Goal: Transaction & Acquisition: Purchase product/service

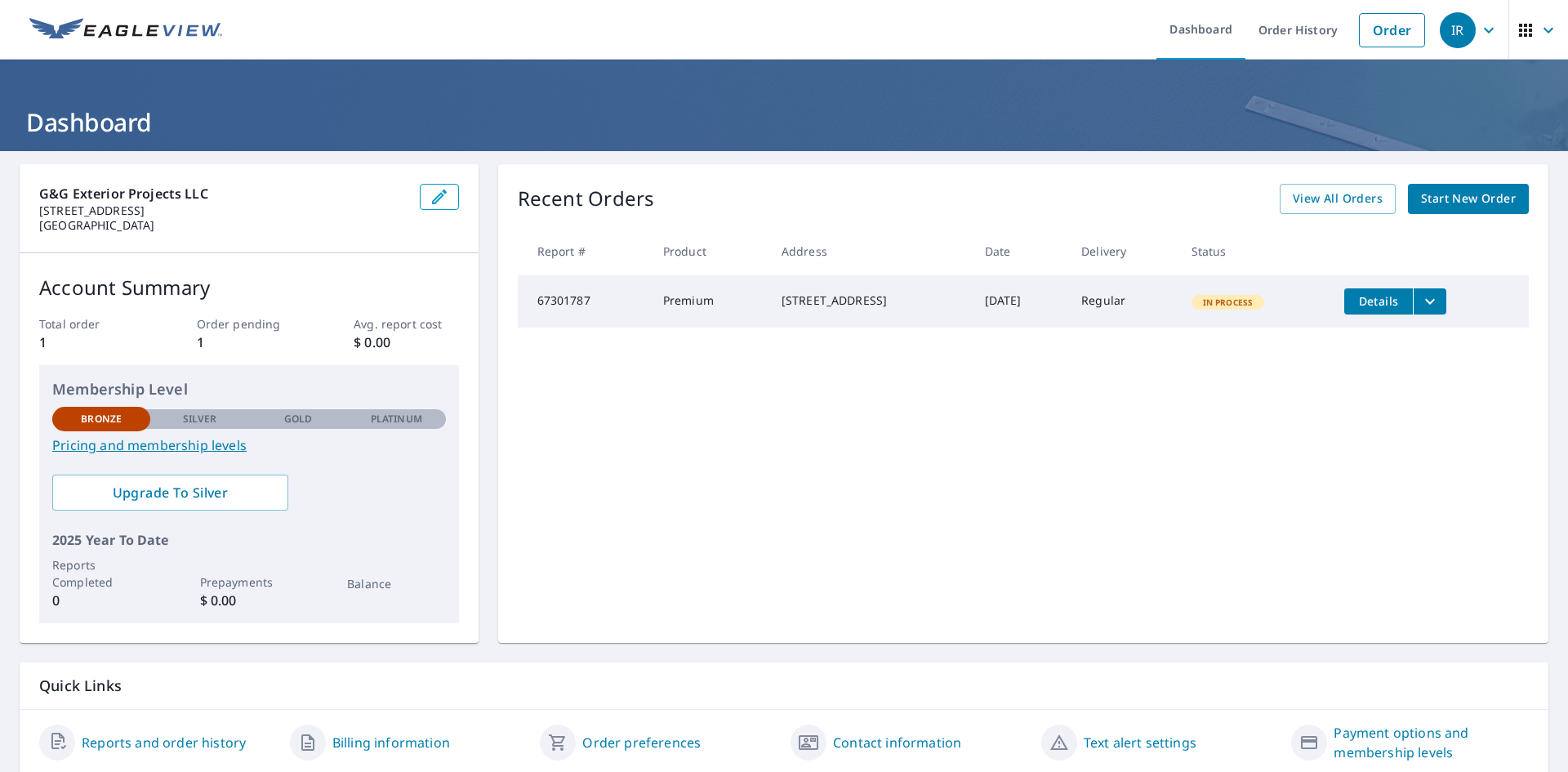
click at [1447, 199] on span "Start New Order" at bounding box center [1468, 199] width 95 height 20
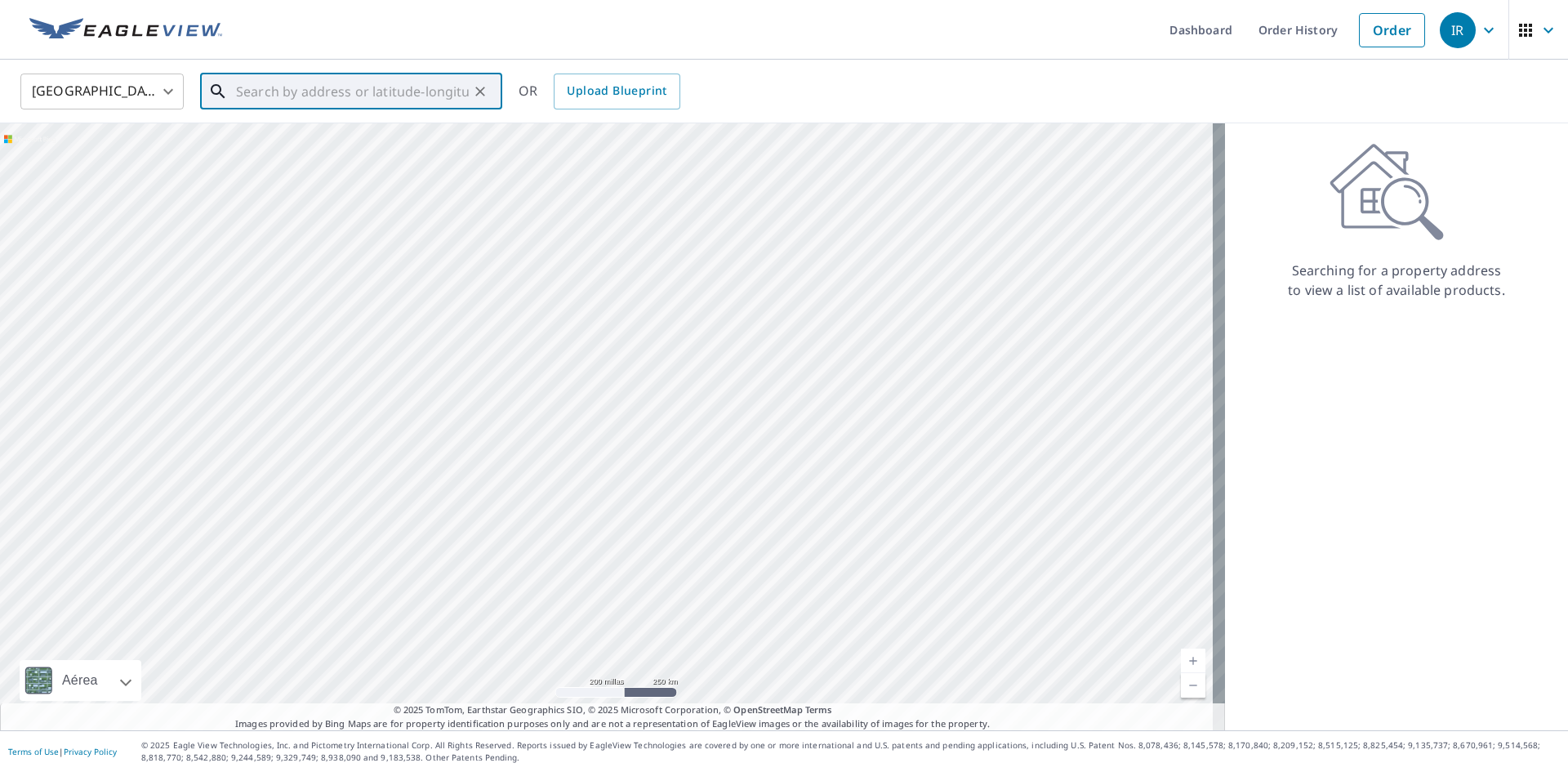
click at [291, 99] on input "text" at bounding box center [352, 92] width 233 height 45
paste input "[STREET_ADDRESS]"
type input "[STREET_ADDRESS]"
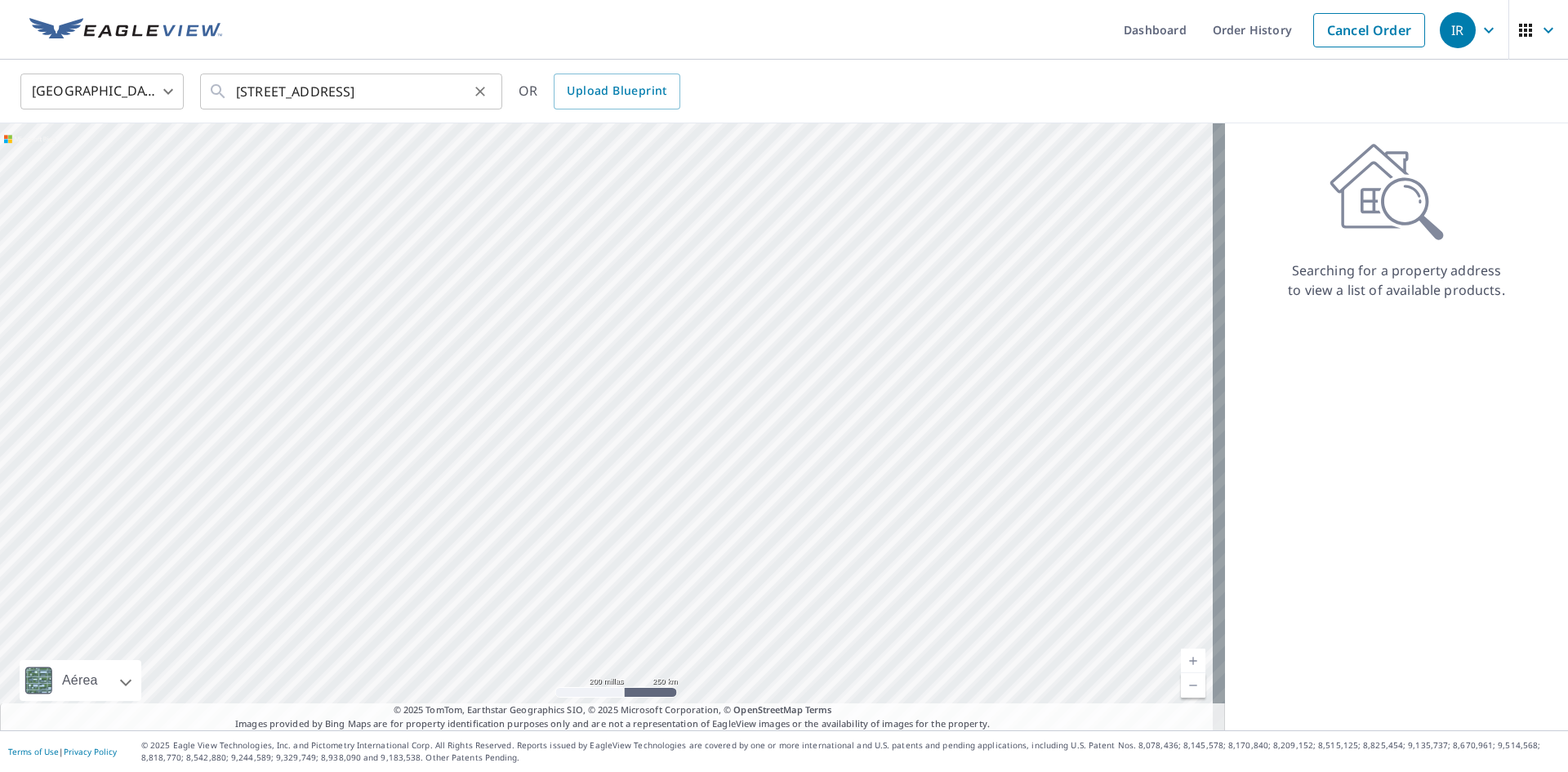
scroll to position [0, 0]
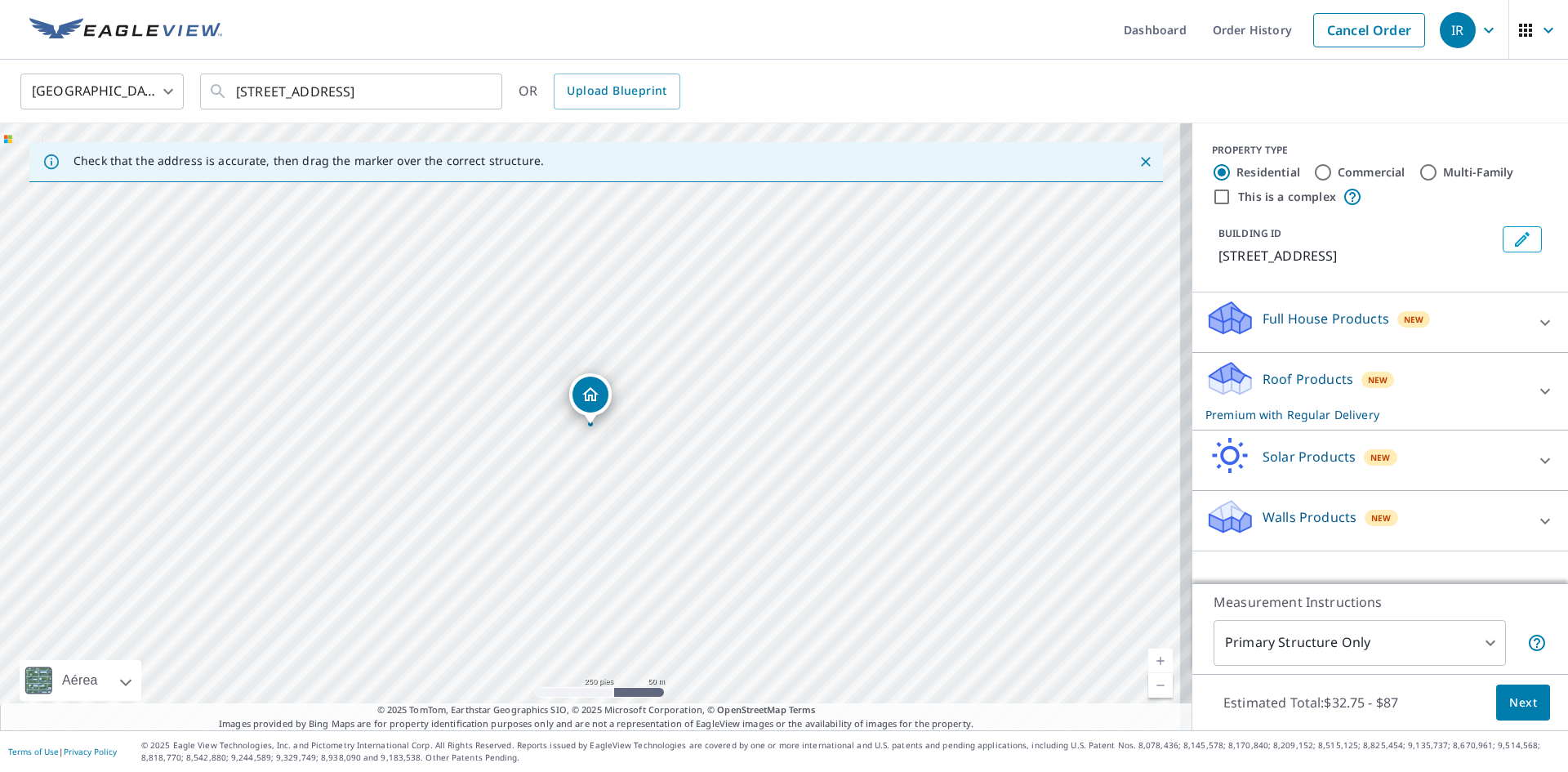
click at [1377, 388] on div "New" at bounding box center [1378, 379] width 34 height 16
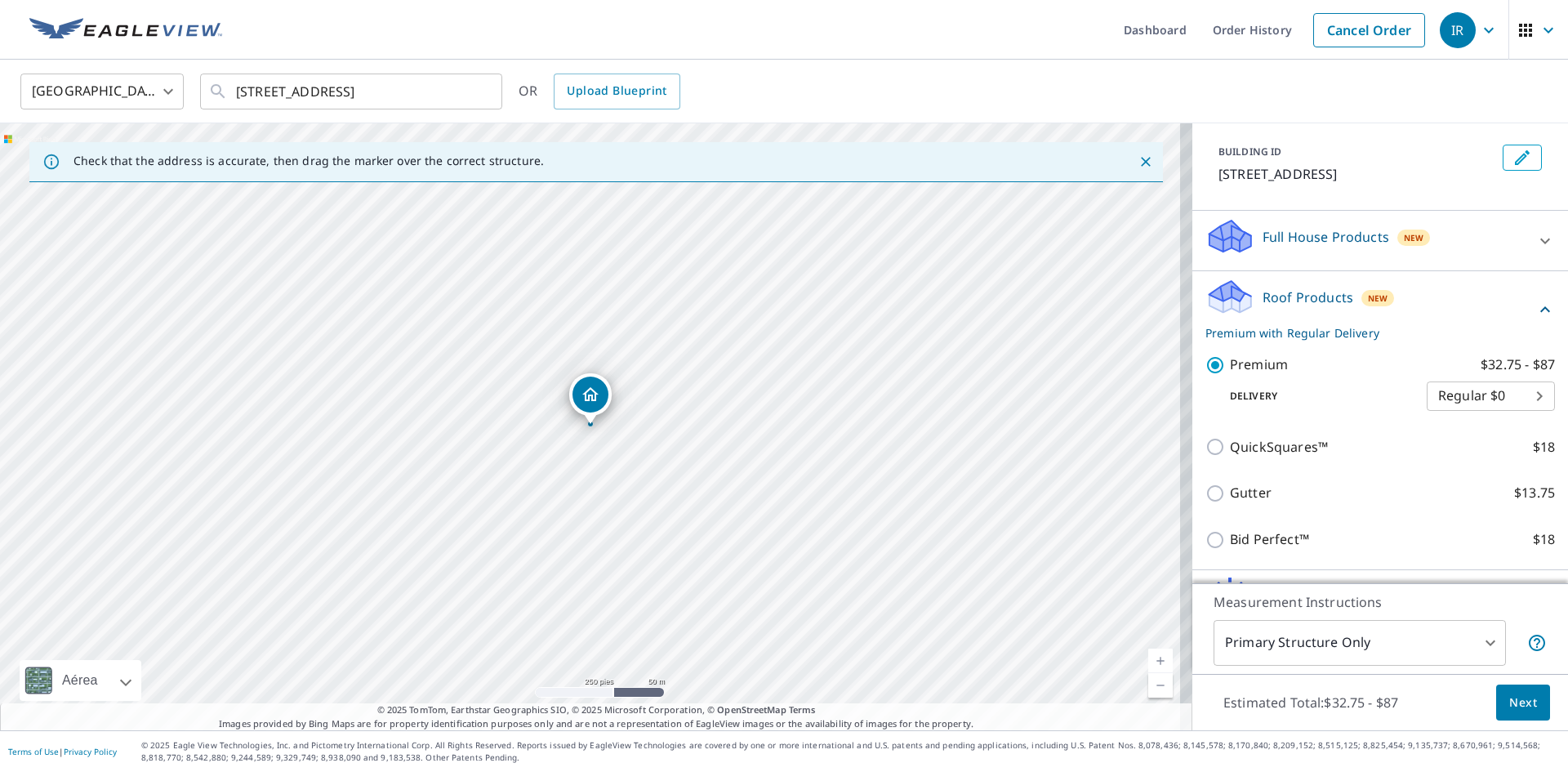
scroll to position [163, 0]
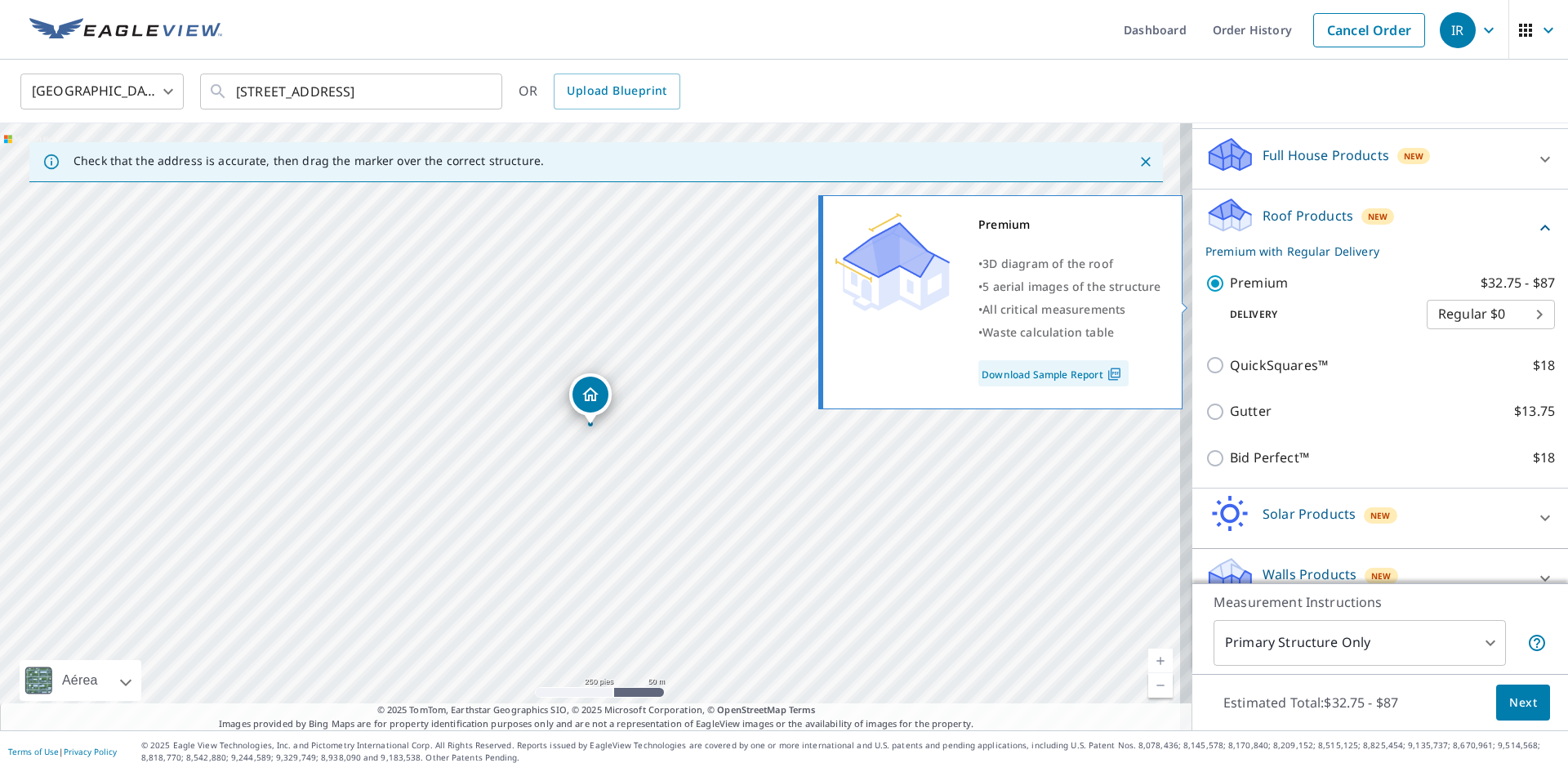
click at [1275, 293] on label "Premium $32.75 - $87" at bounding box center [1392, 283] width 325 height 20
click at [1230, 293] on input "Premium $32.75 - $87" at bounding box center [1217, 283] width 24 height 19
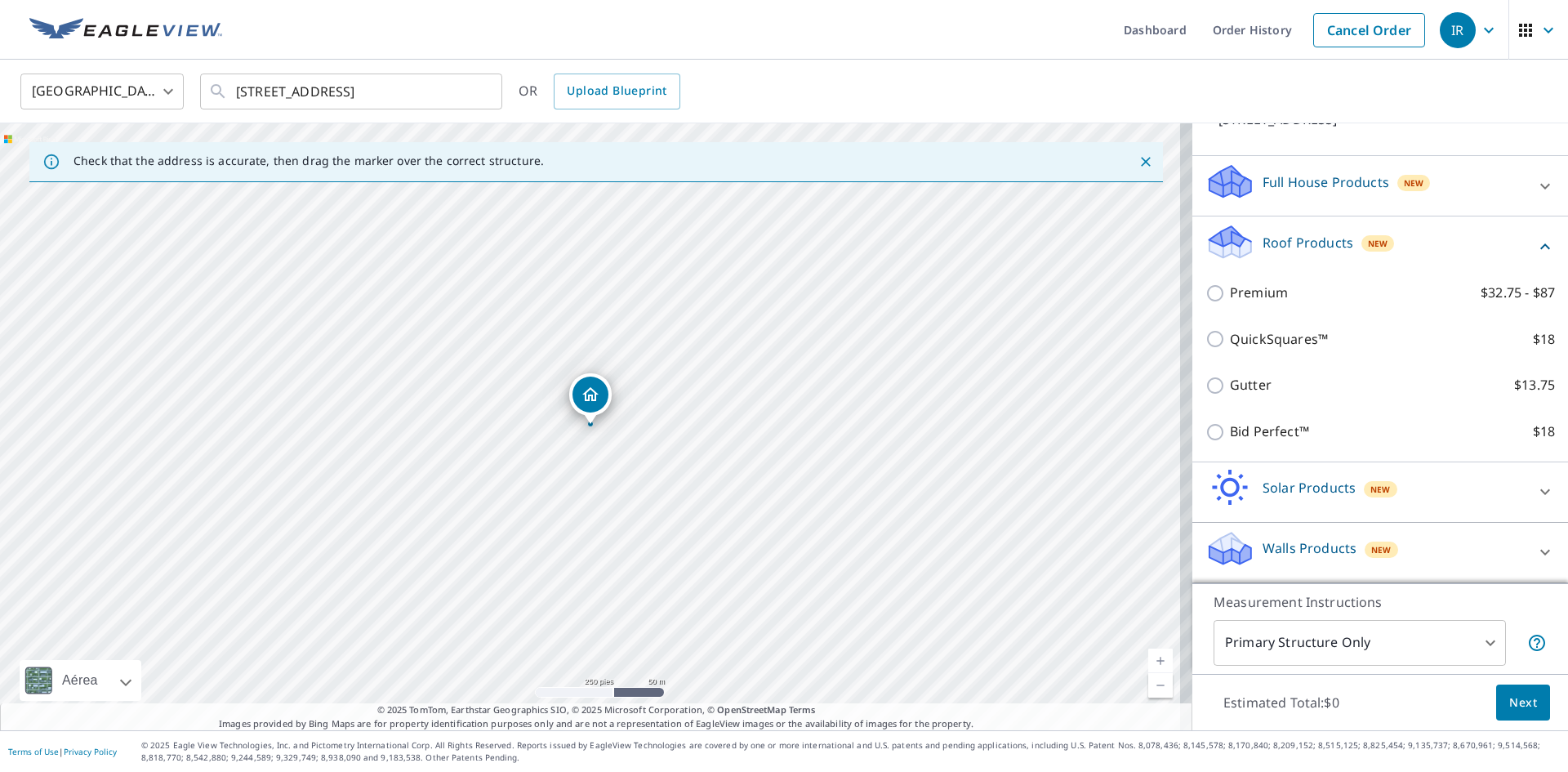
scroll to position [156, 0]
click at [1273, 307] on div "Premium $32.75 - $87" at bounding box center [1380, 292] width 349 height 46
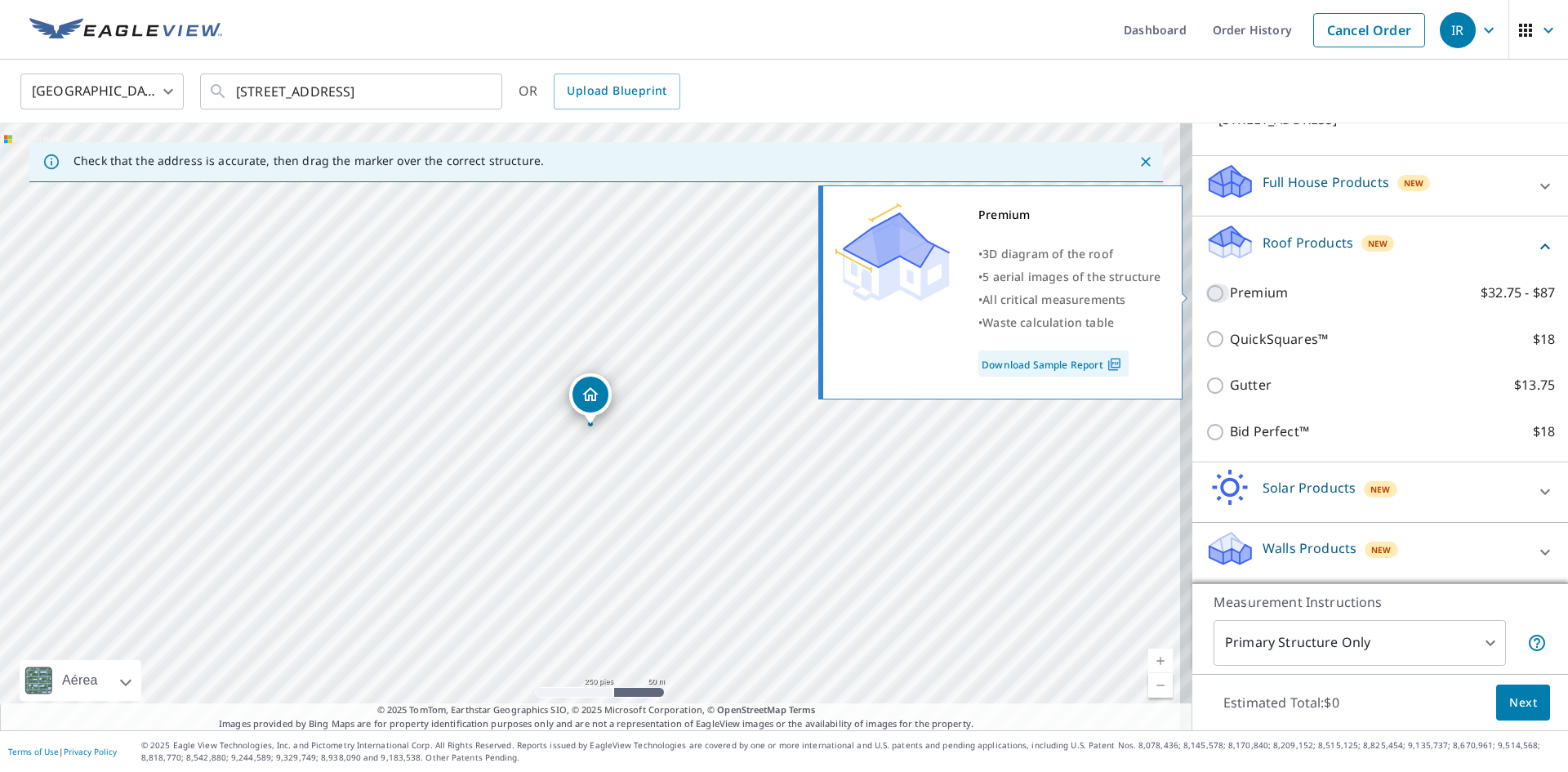
click at [1209, 296] on input "Premium $32.75 - $87" at bounding box center [1217, 292] width 24 height 19
checkbox input "true"
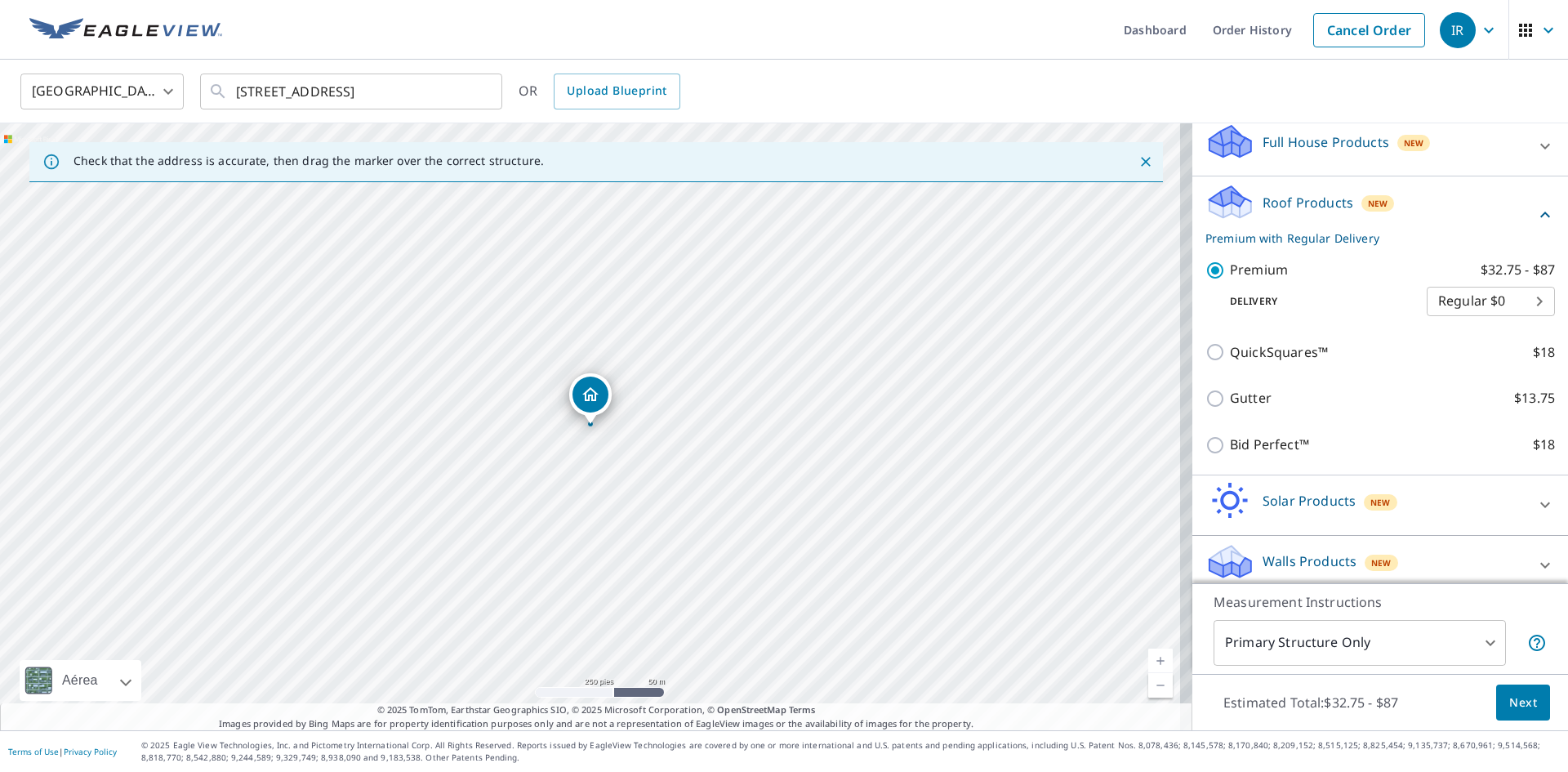
scroll to position [209, 0]
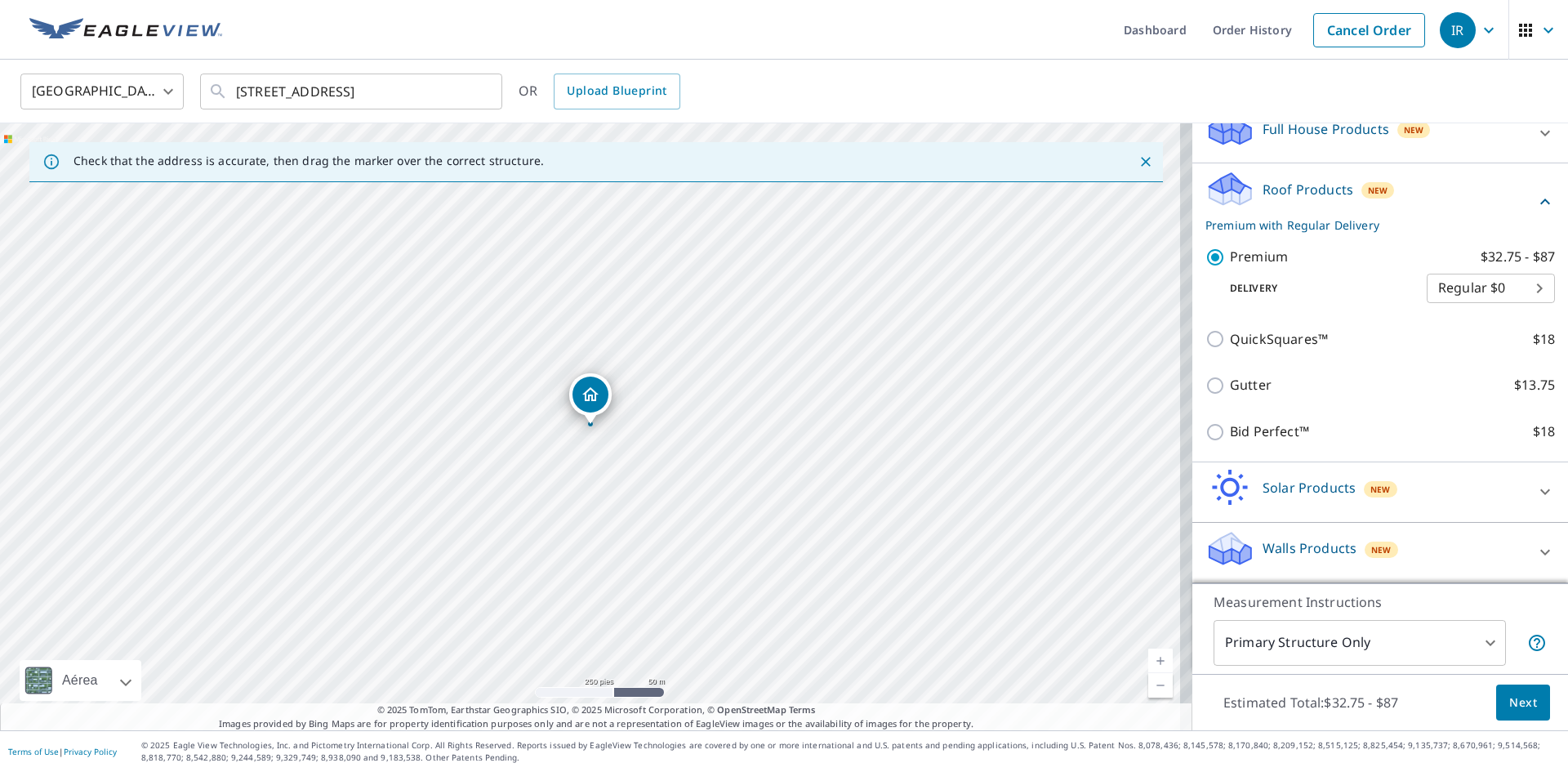
click at [1509, 707] on span "Next" at bounding box center [1523, 703] width 28 height 20
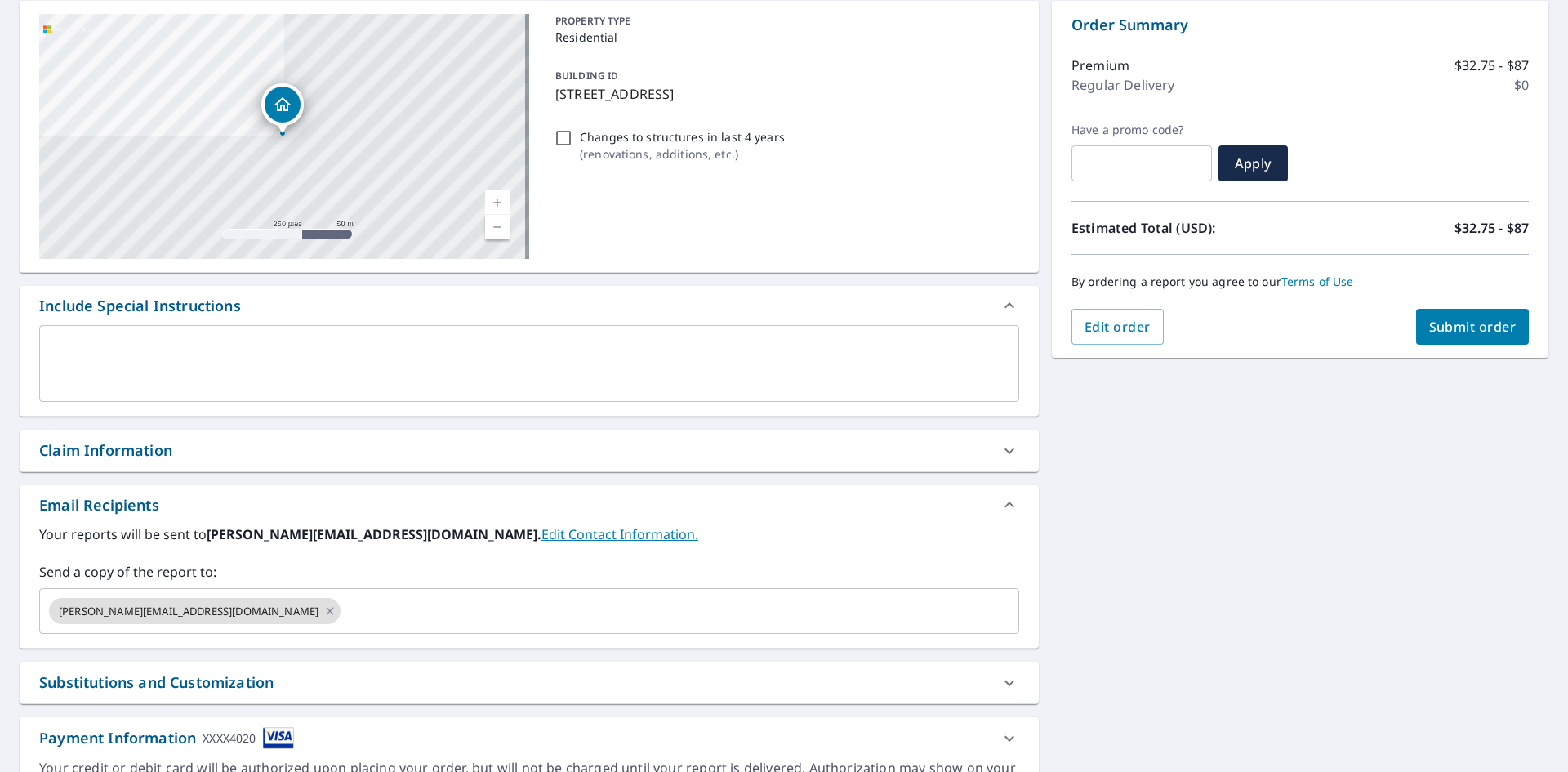
scroll to position [256, 0]
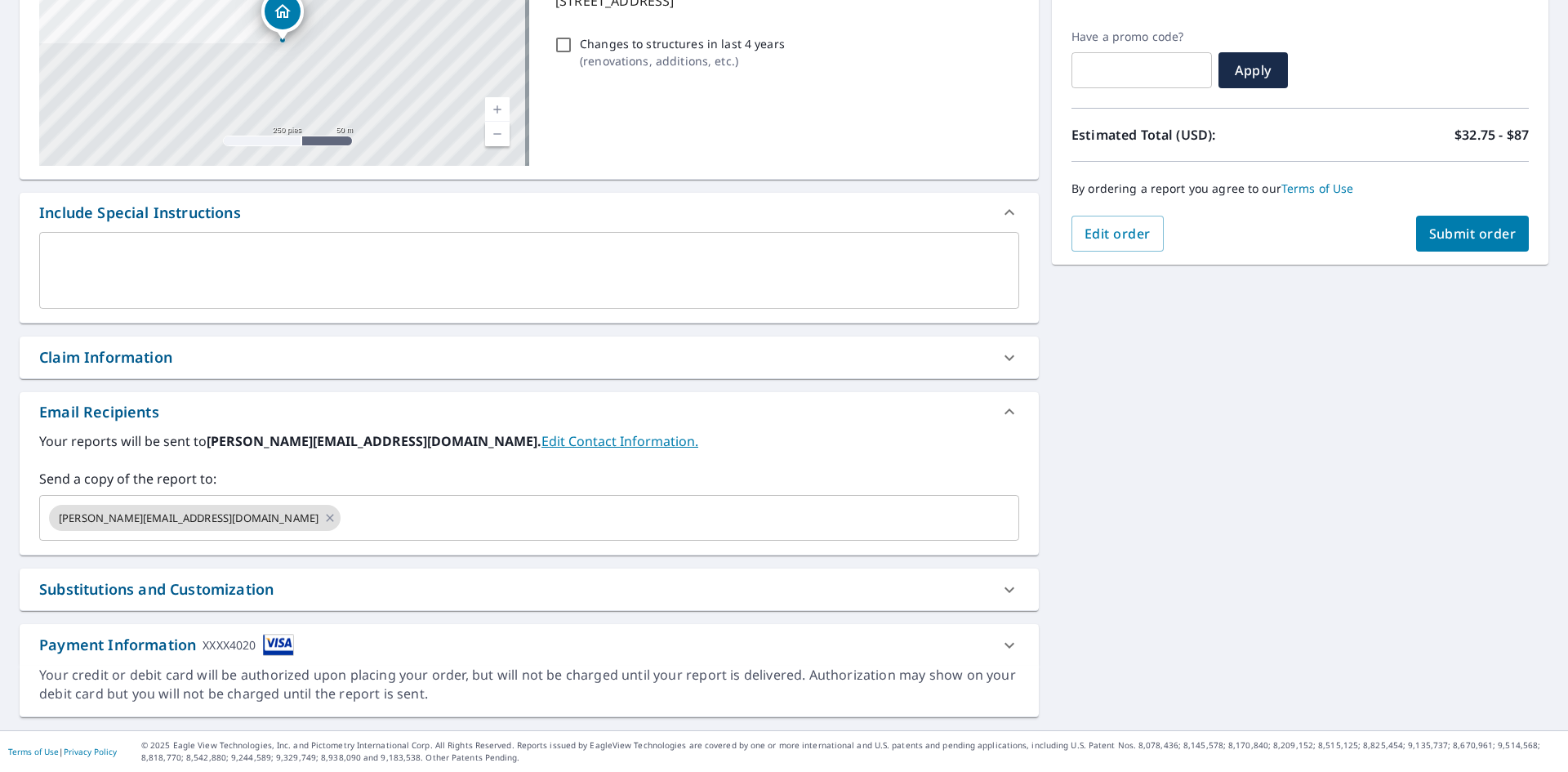
click at [197, 653] on div "Payment Information XXXX4020" at bounding box center [166, 645] width 254 height 22
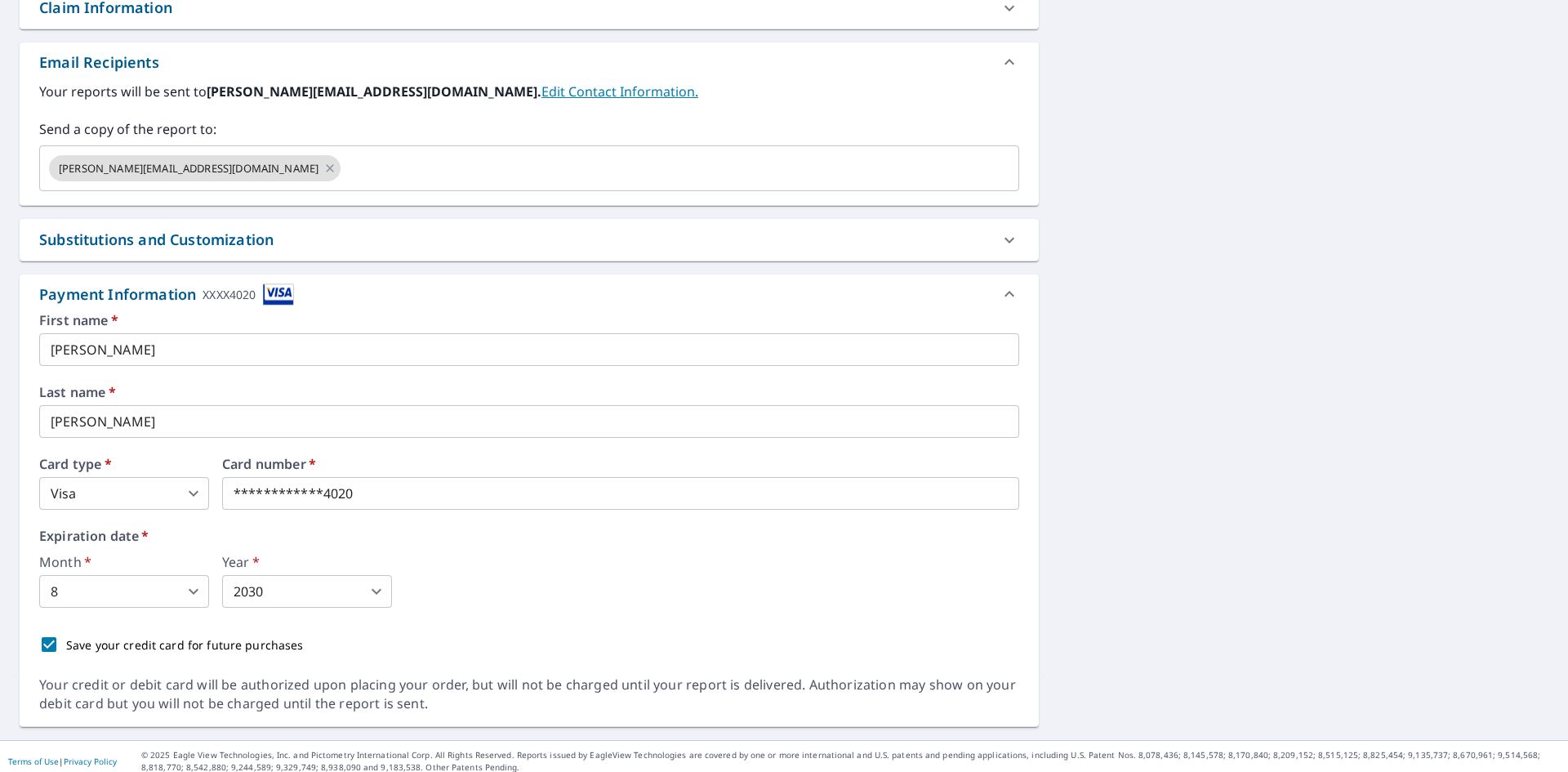
scroll to position [616, 0]
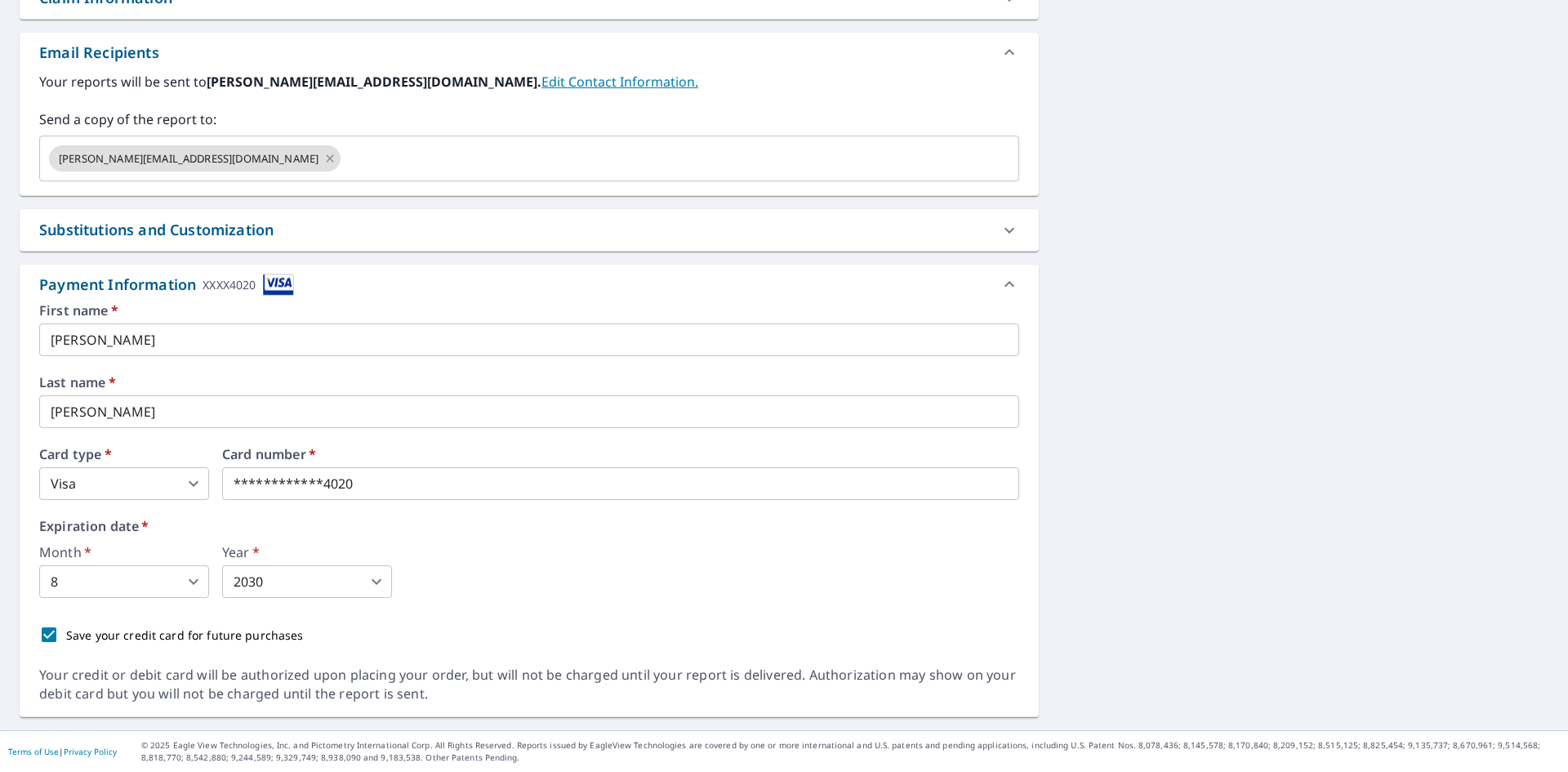
click at [165, 291] on div "Payment Information XXXX4020" at bounding box center [166, 285] width 254 height 22
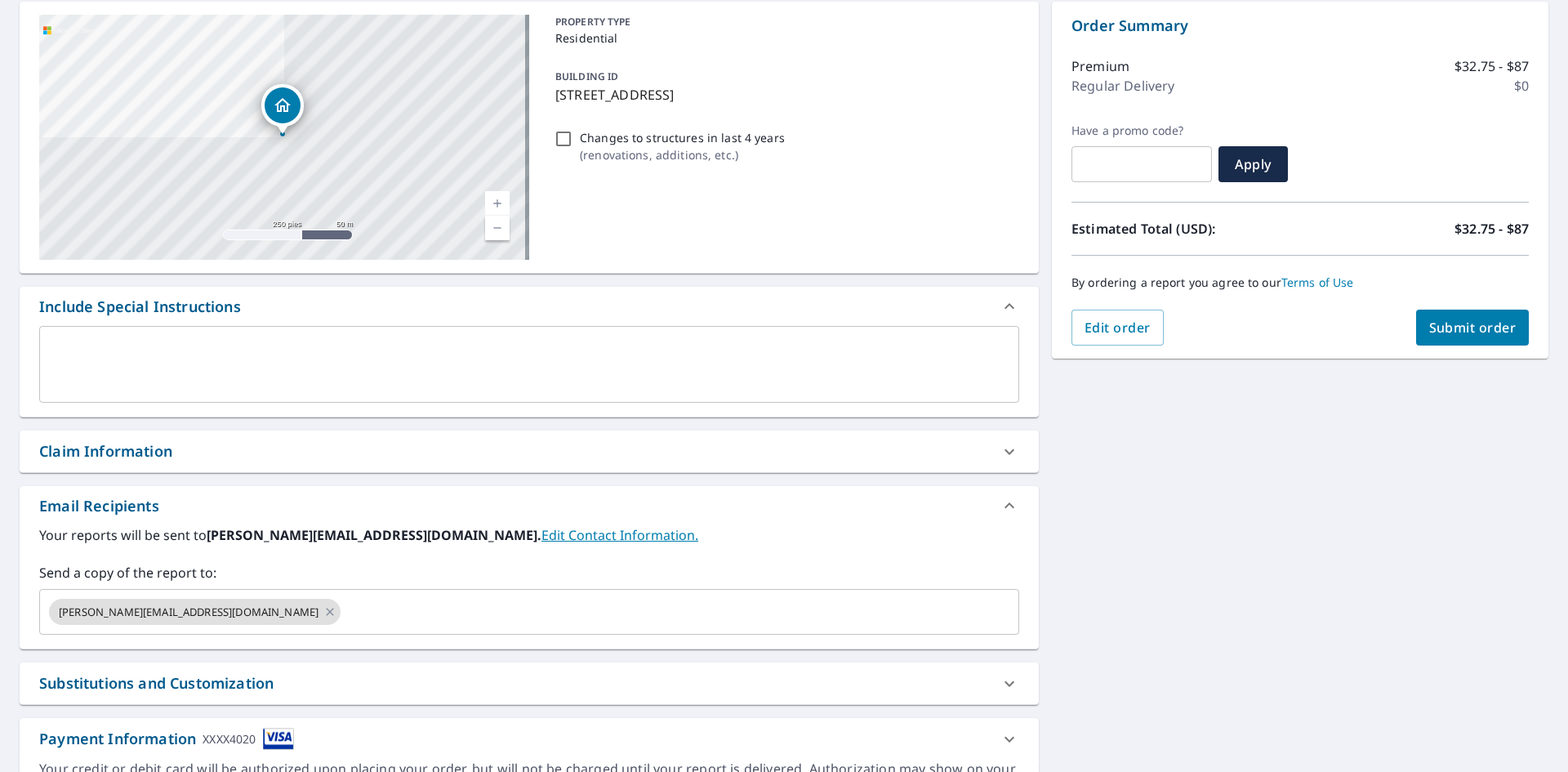
scroll to position [97, 0]
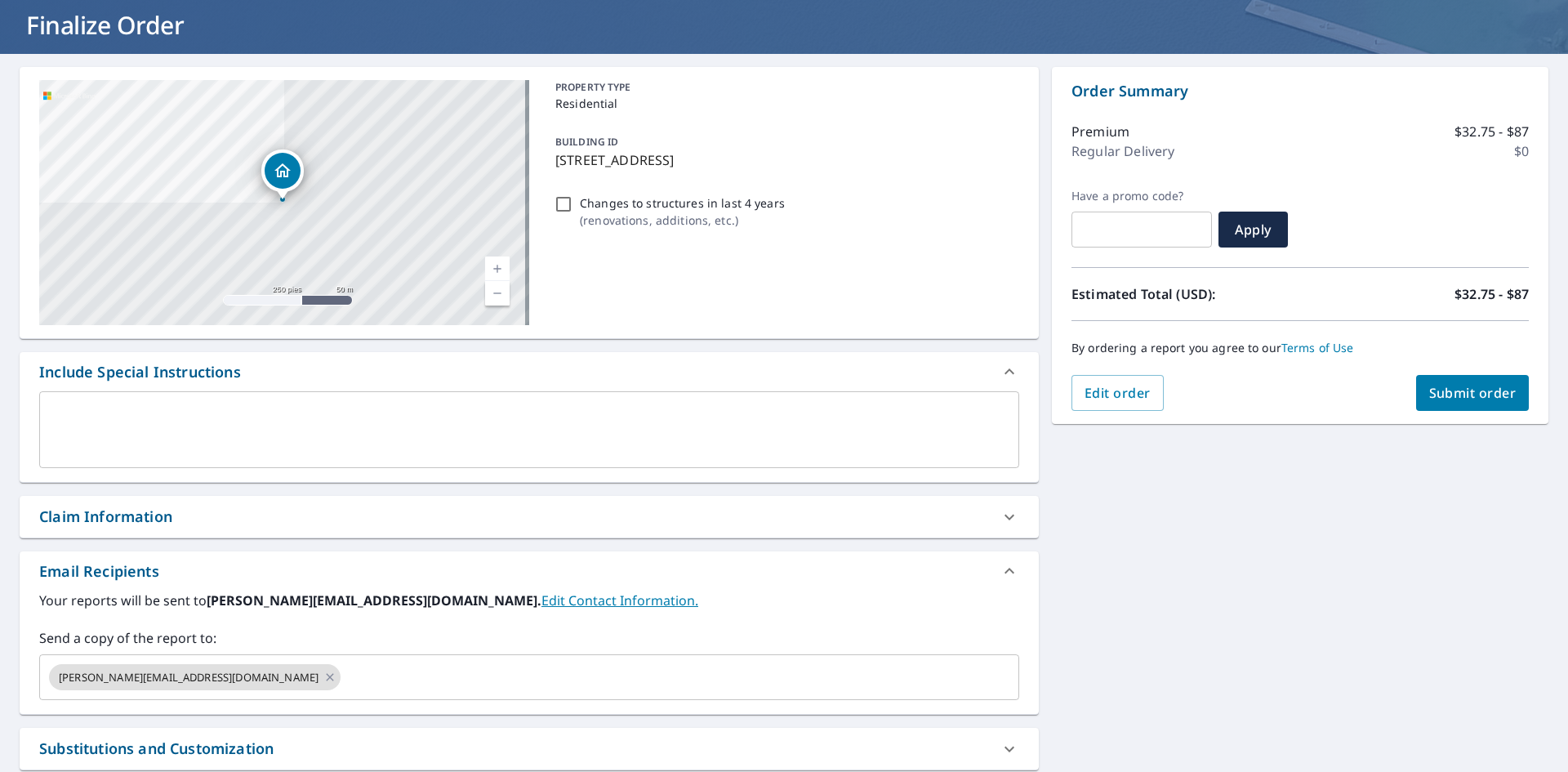
click at [165, 517] on div "Claim Information" at bounding box center [106, 517] width 134 height 22
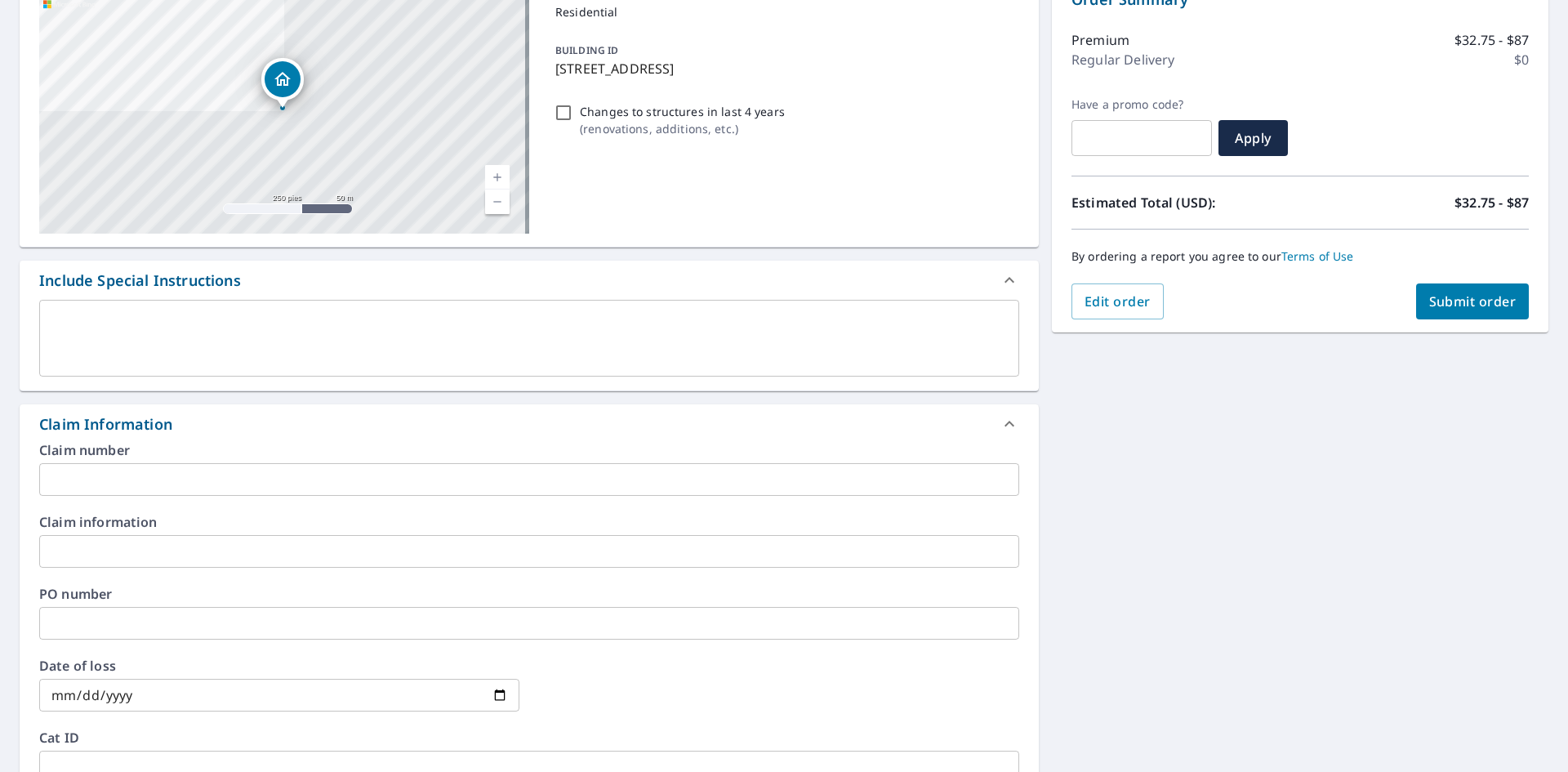
scroll to position [260, 0]
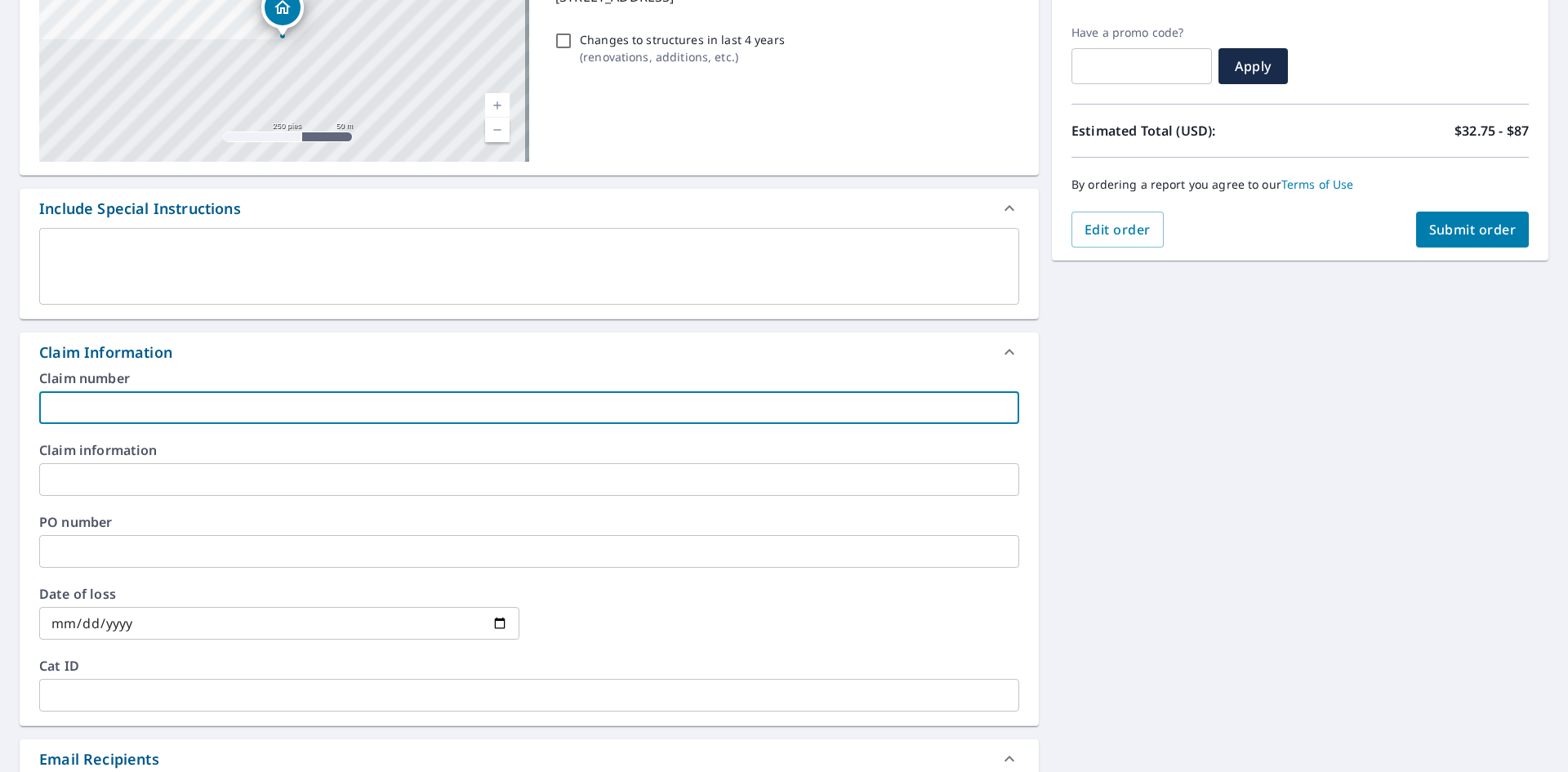
click at [191, 416] on input "text" at bounding box center [529, 407] width 980 height 33
paste input "7009361933-1"
type input "7009361933-1"
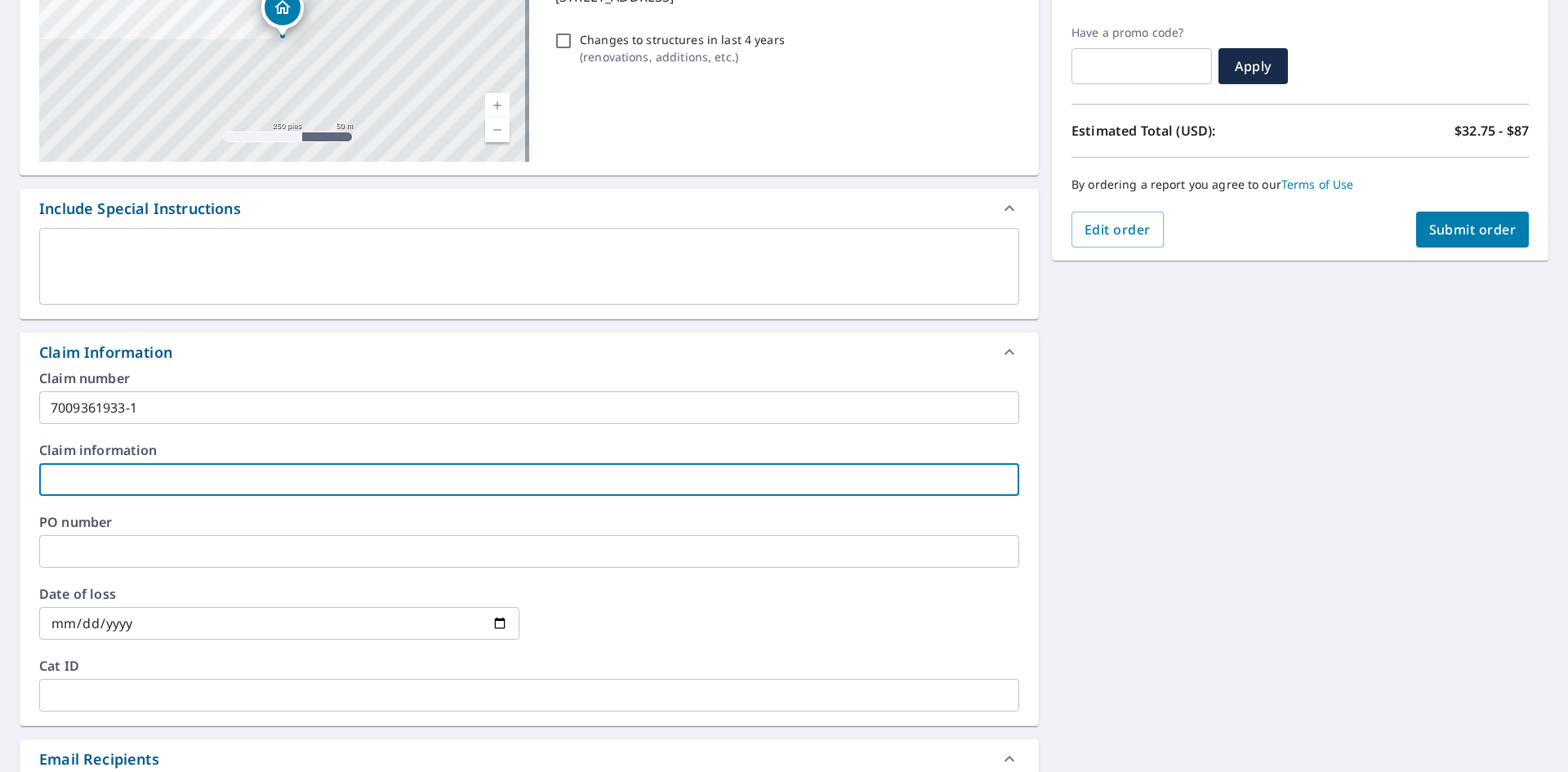
click at [333, 486] on input "text" at bounding box center [529, 479] width 980 height 33
click at [302, 479] on input "text" at bounding box center [529, 479] width 980 height 33
paste input "[PERSON_NAME]"
type input "[PERSON_NAME]"
click at [260, 552] on input "text" at bounding box center [529, 551] width 980 height 33
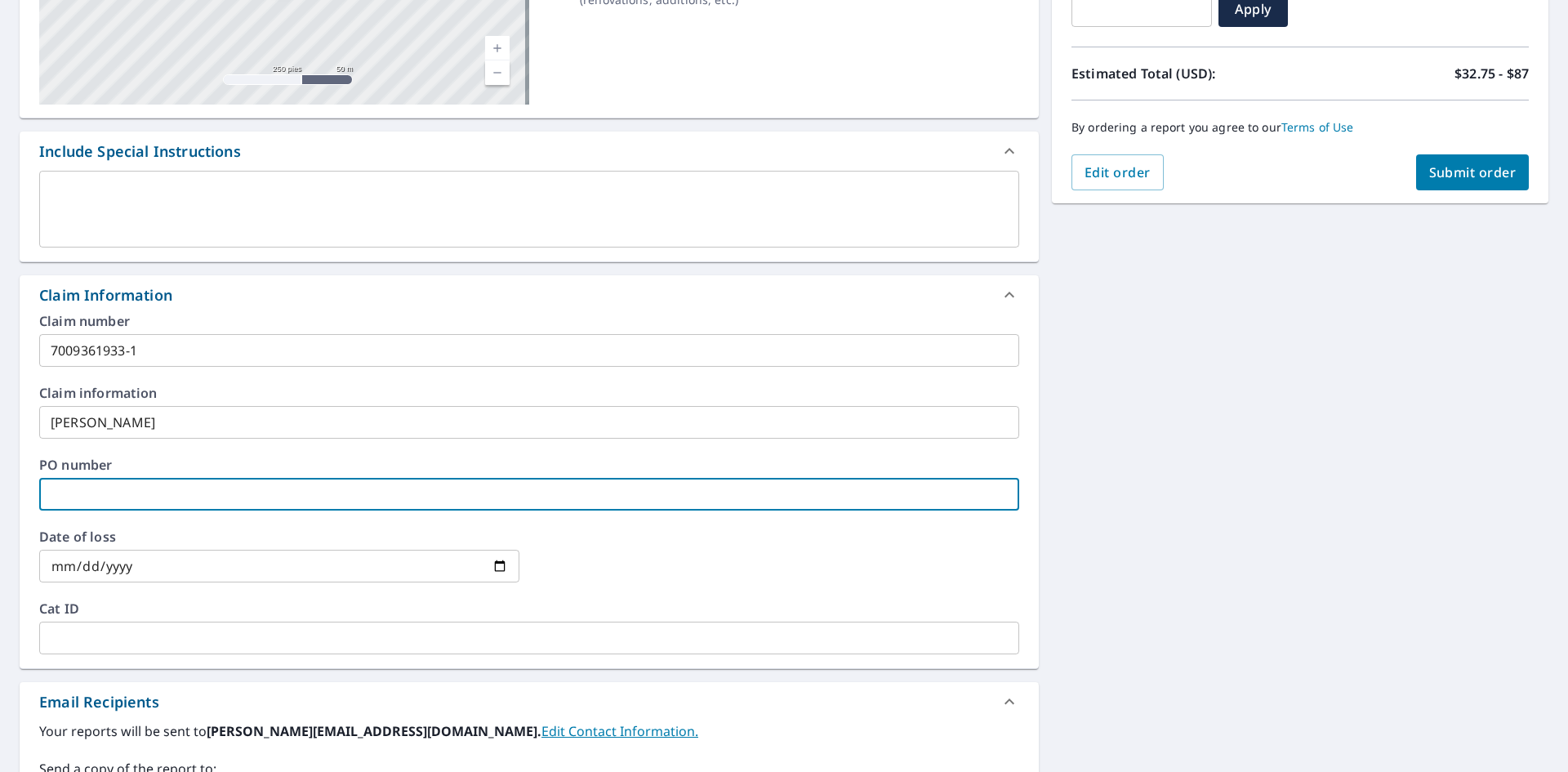
scroll to position [342, 0]
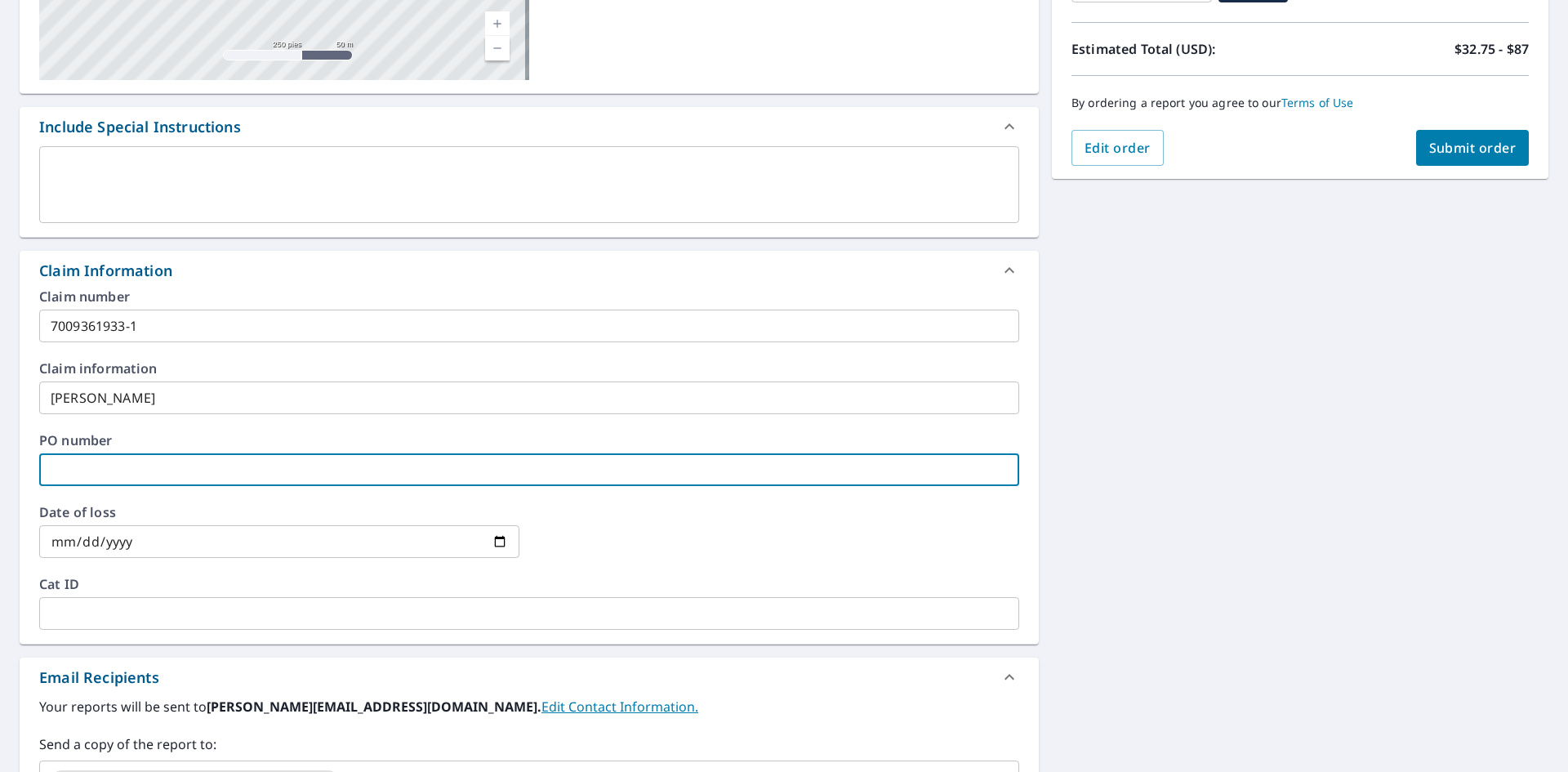
click at [174, 545] on input "date" at bounding box center [280, 541] width 480 height 33
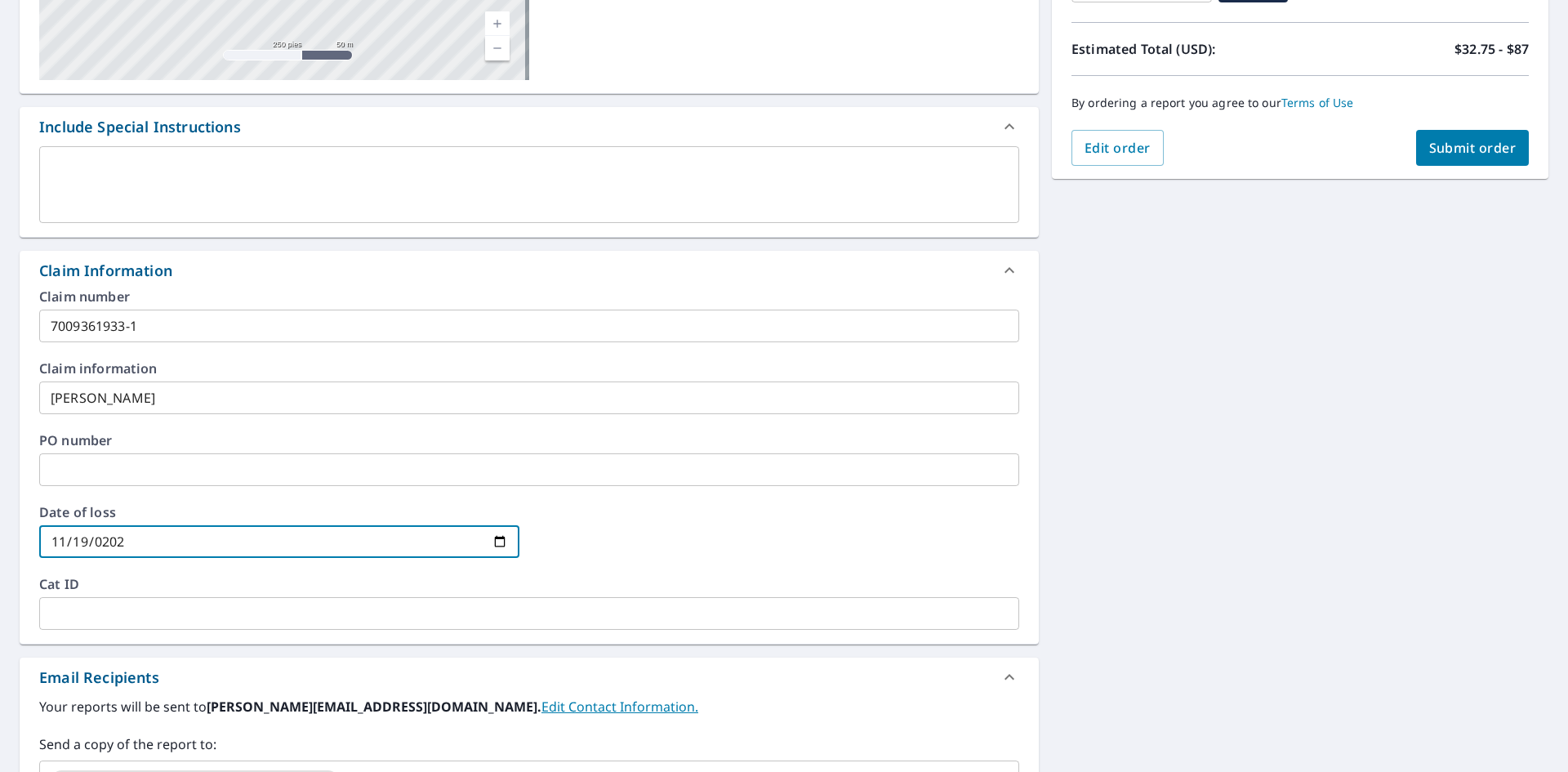
type input "[DATE]"
click at [545, 565] on div at bounding box center [779, 542] width 480 height 72
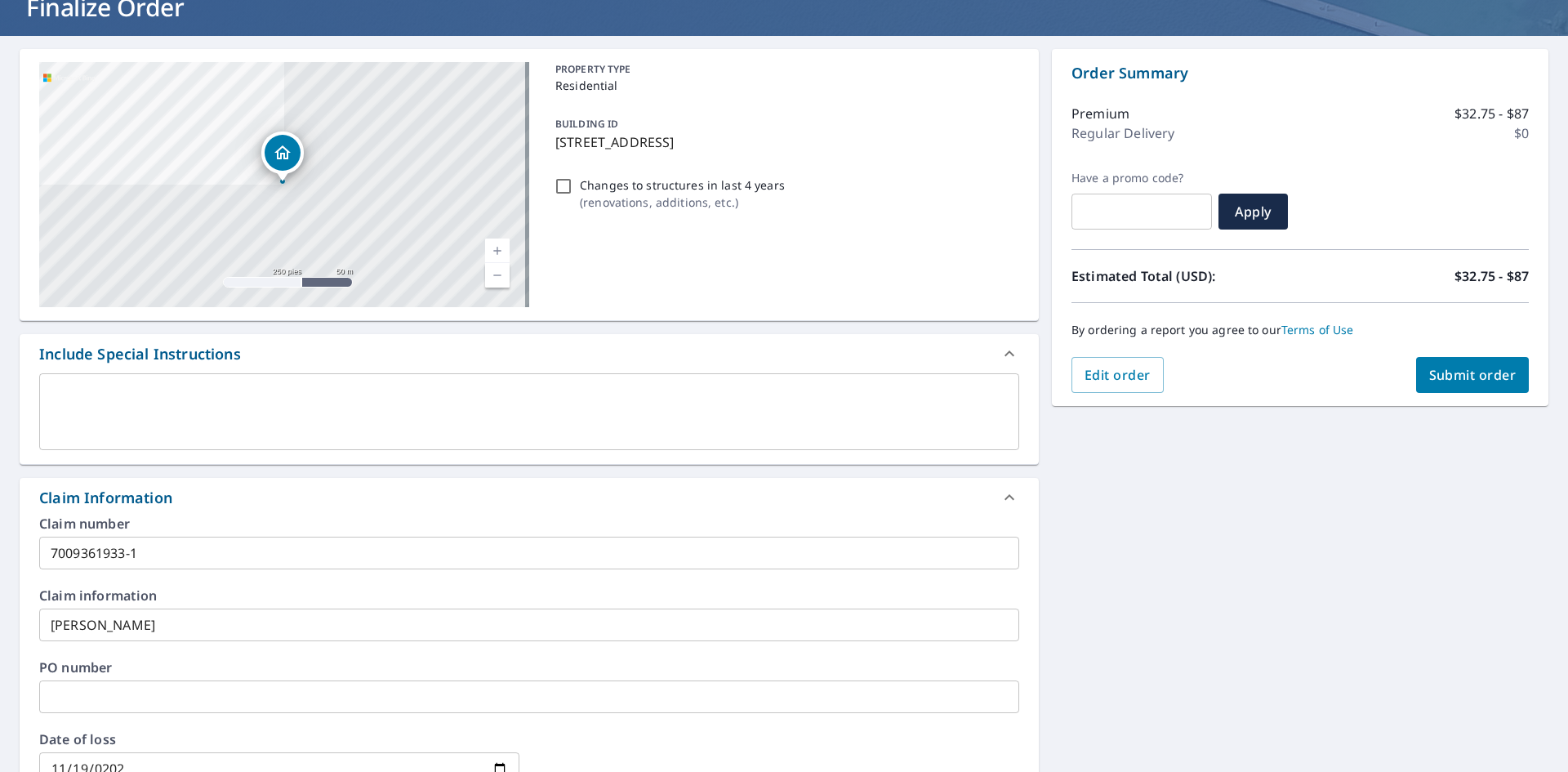
scroll to position [0, 0]
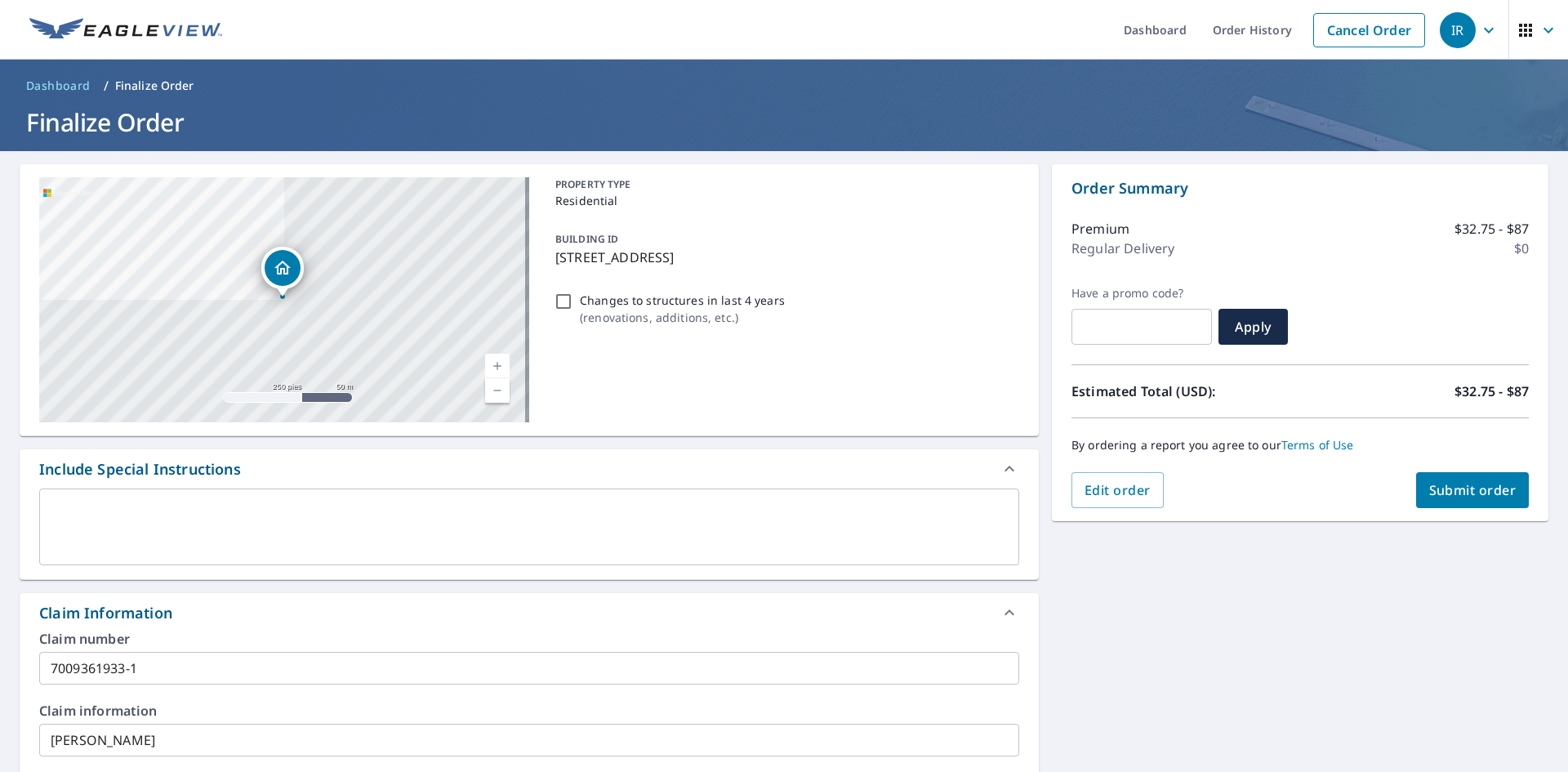
click at [1457, 494] on span "Submit order" at bounding box center [1473, 490] width 87 height 18
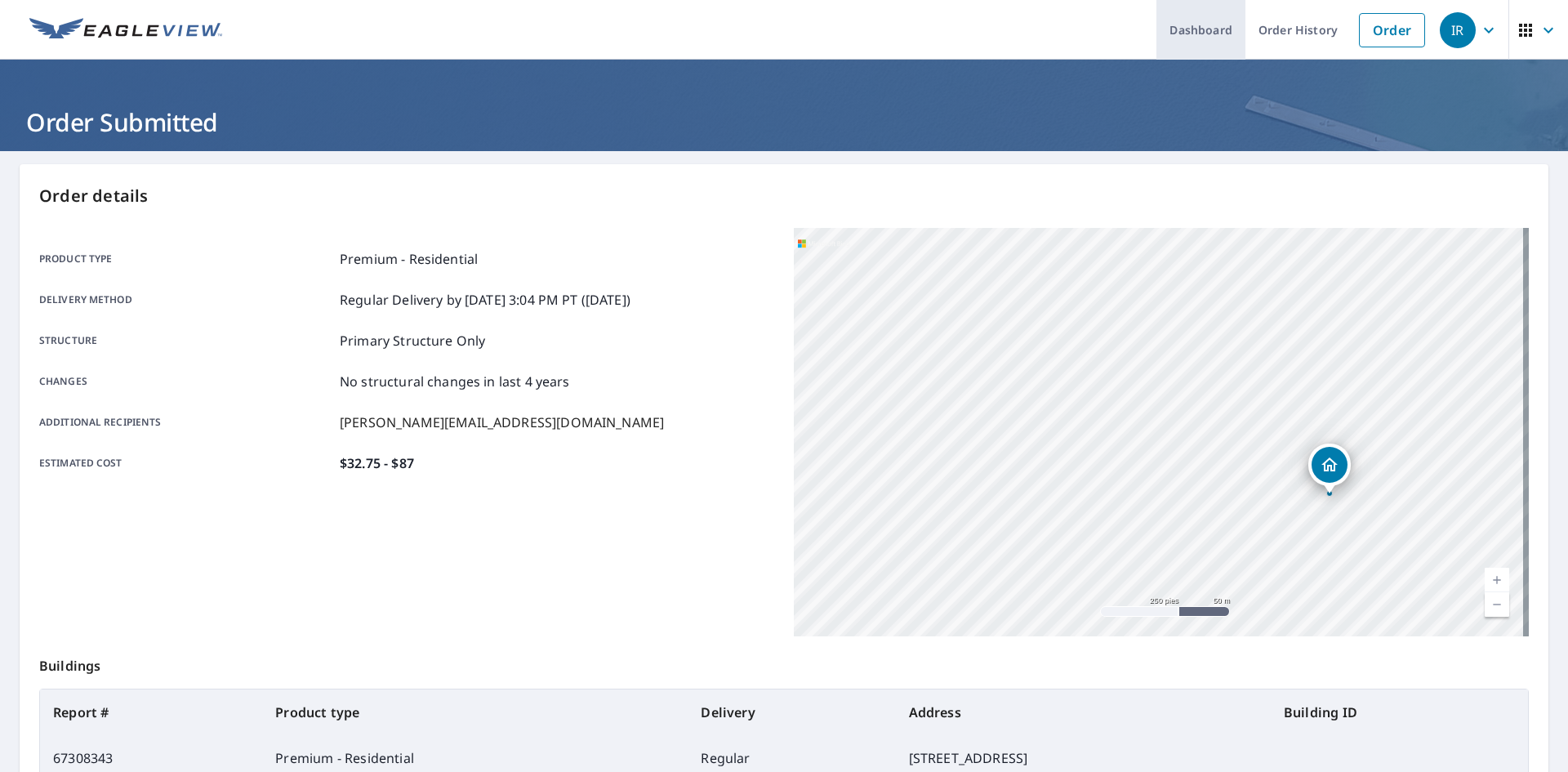
click at [1209, 39] on link "Dashboard" at bounding box center [1201, 29] width 89 height 60
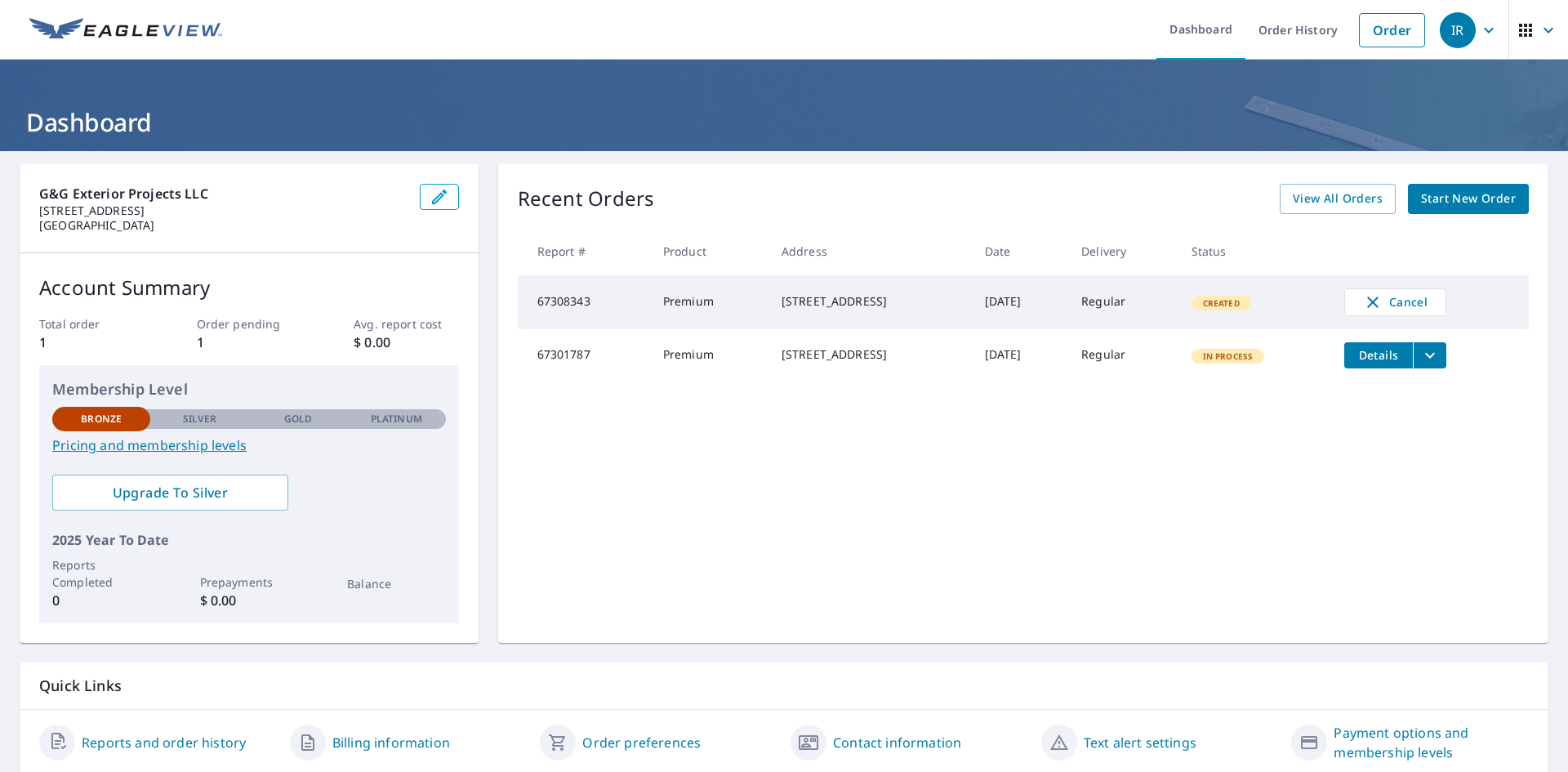
click at [1464, 459] on div "Recent Orders View All Orders Start New Order Report # Product Address Date Del…" at bounding box center [1023, 403] width 1051 height 479
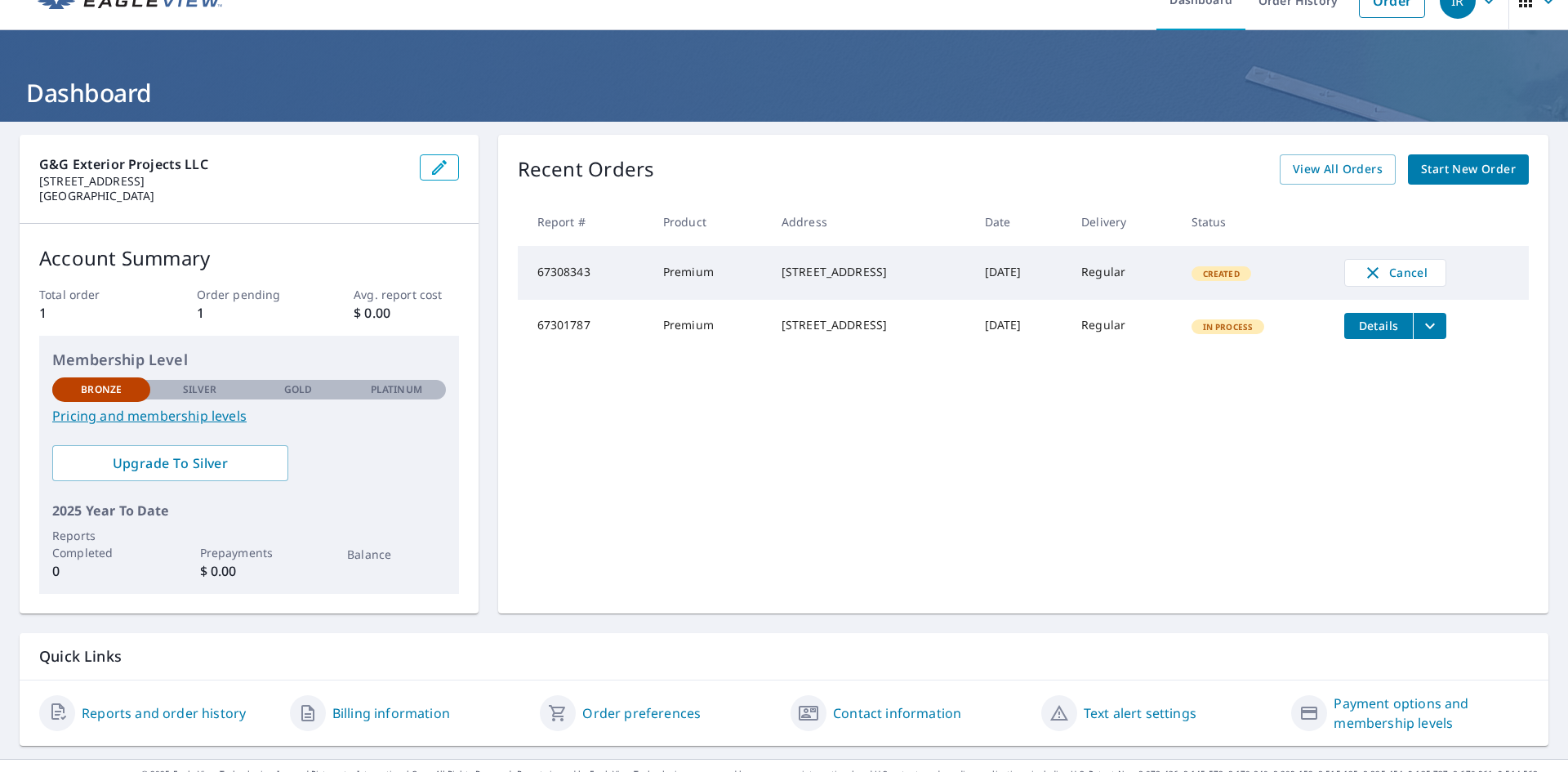
scroll to position [58, 0]
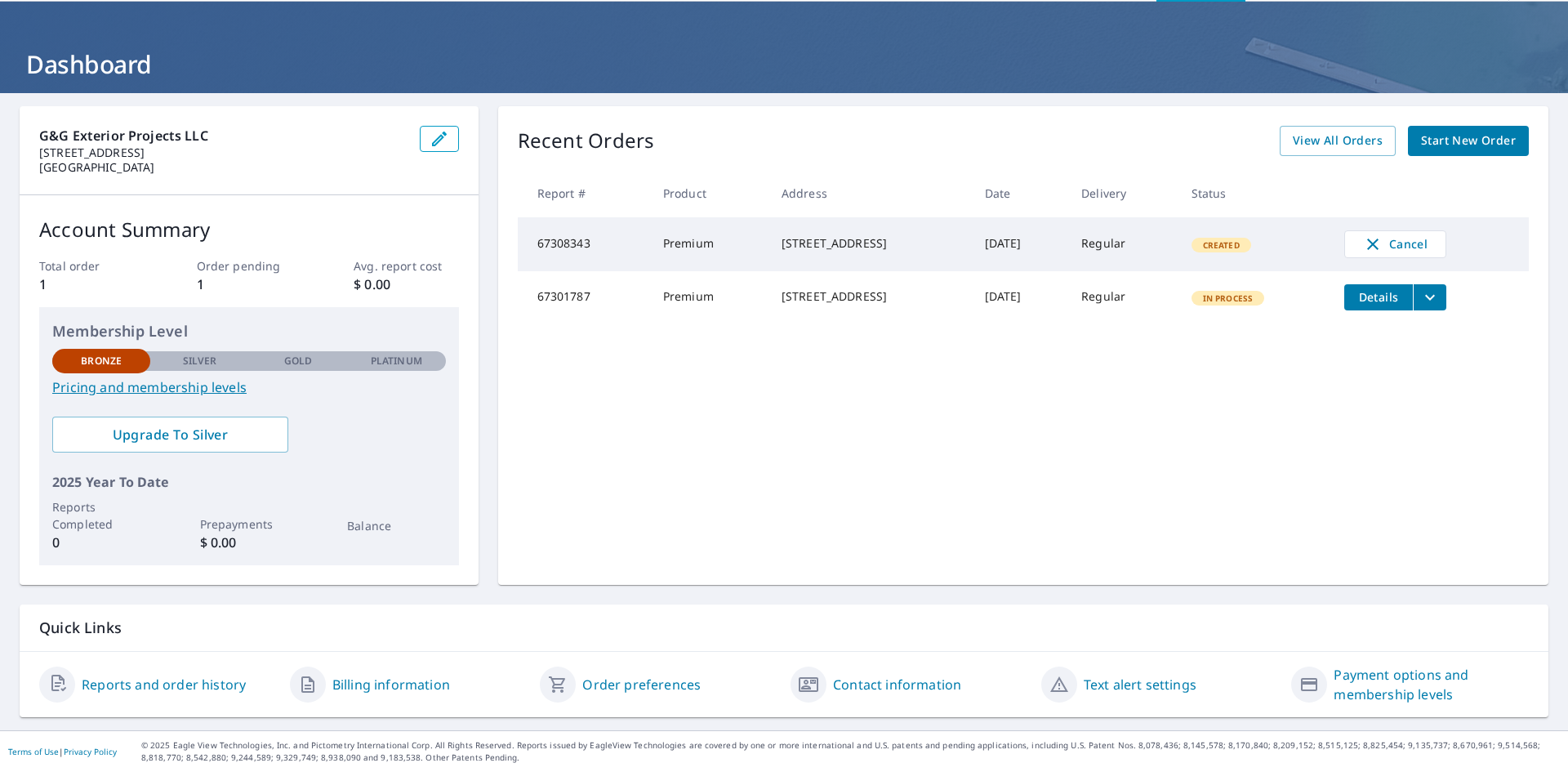
click at [350, 691] on link "Billing information" at bounding box center [391, 684] width 118 height 19
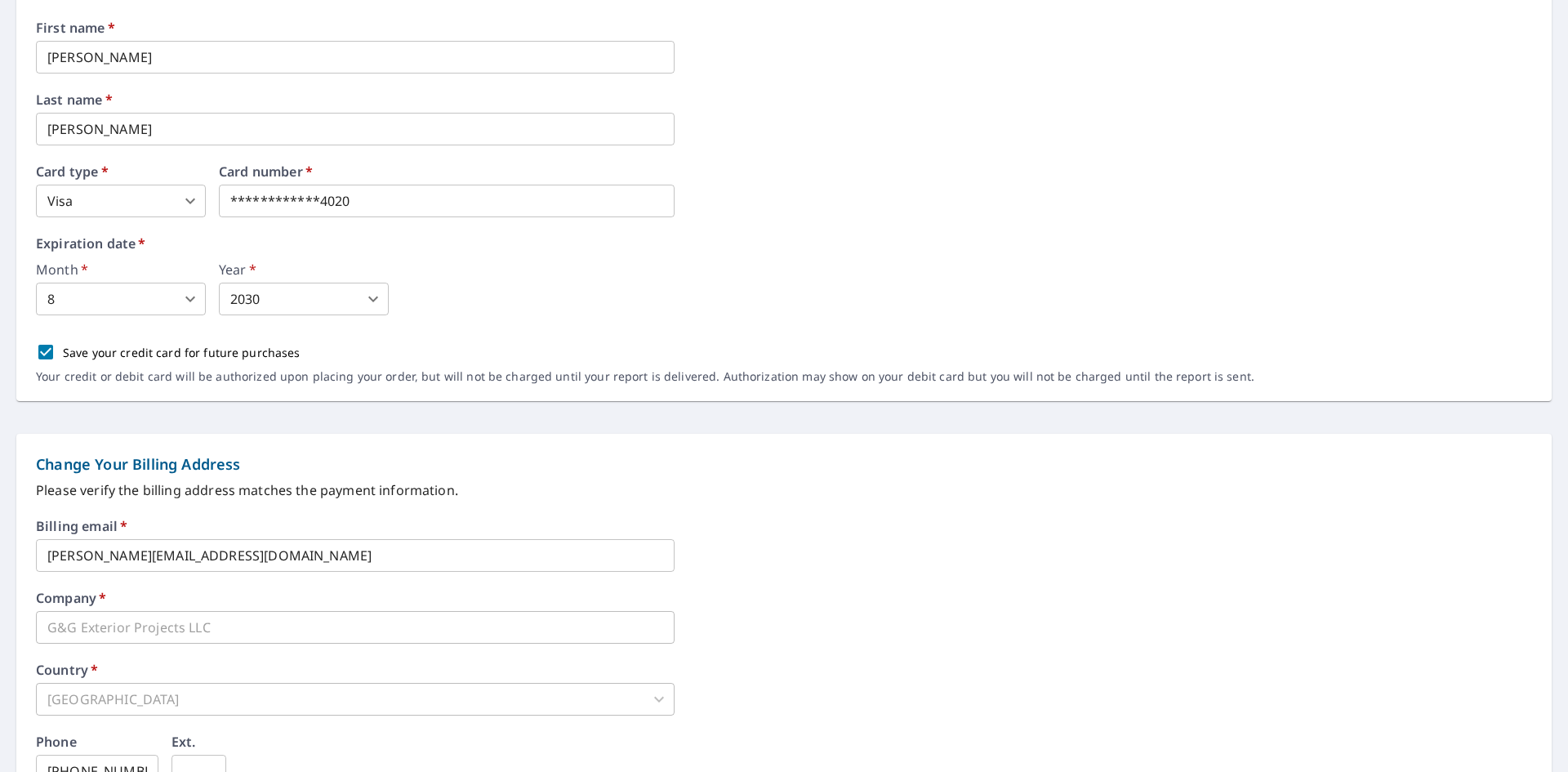
scroll to position [466, 0]
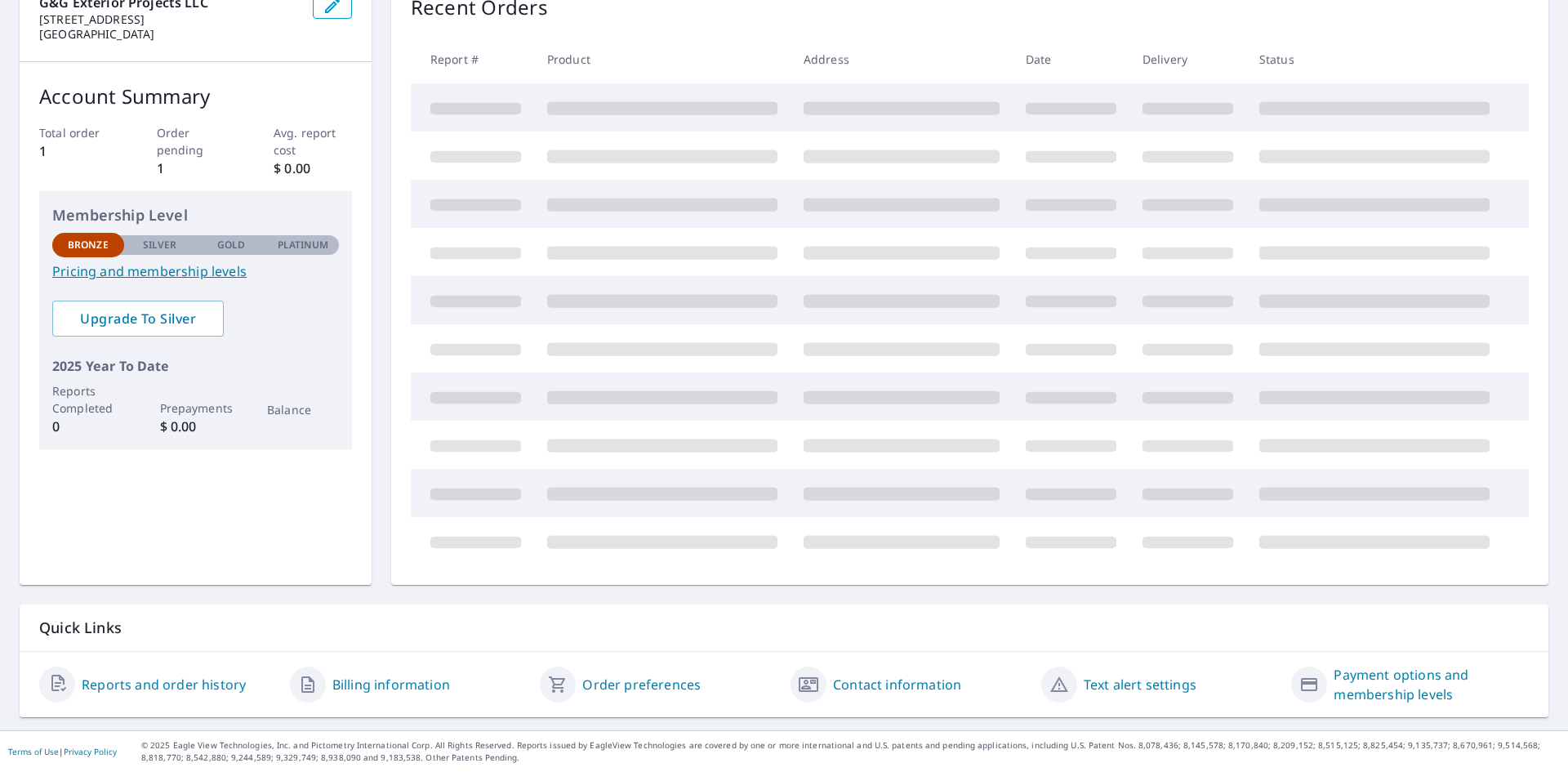
click at [186, 681] on link "Reports and order history" at bounding box center [163, 684] width 164 height 19
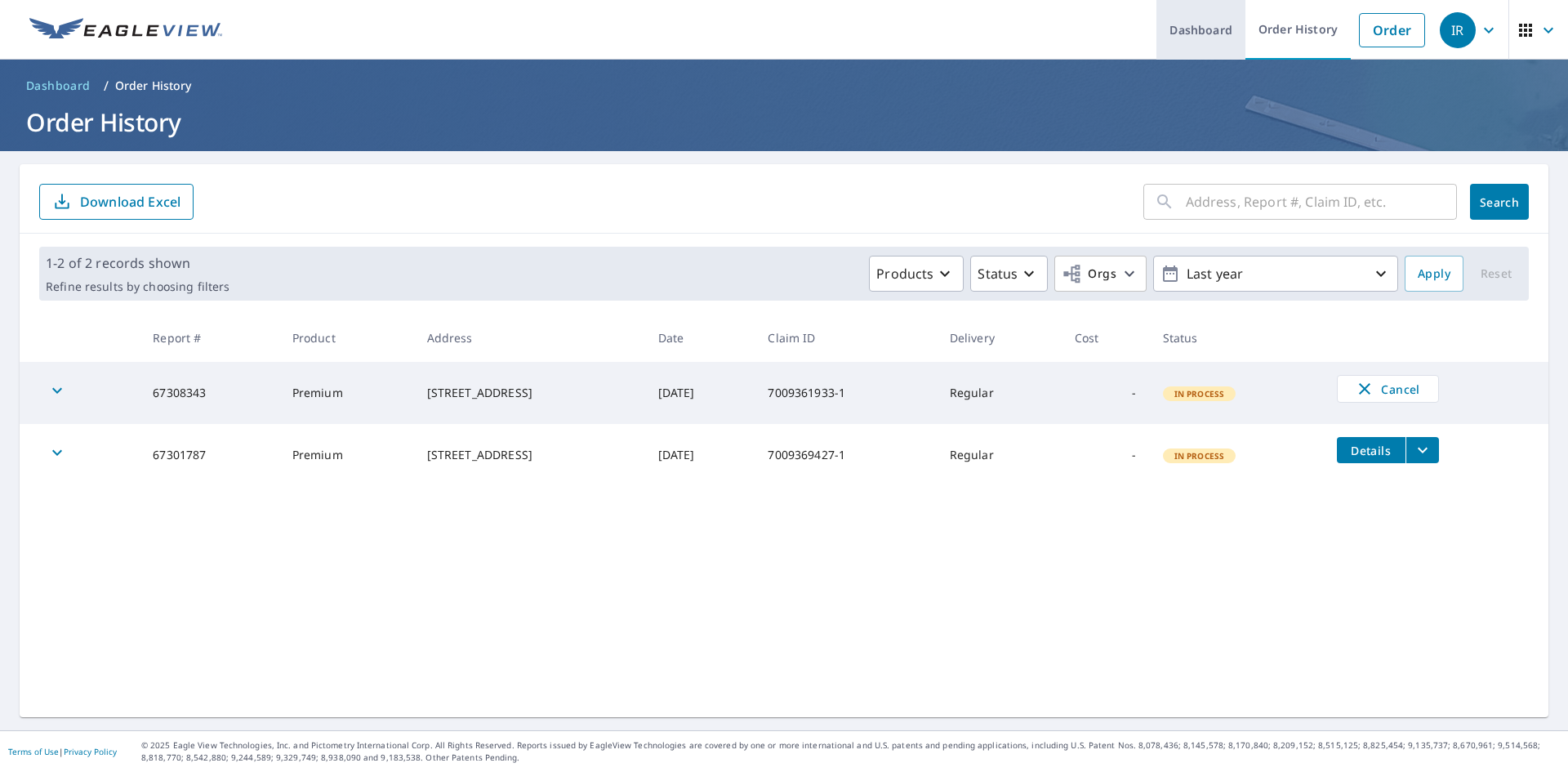
click at [1180, 29] on link "Dashboard" at bounding box center [1201, 29] width 89 height 60
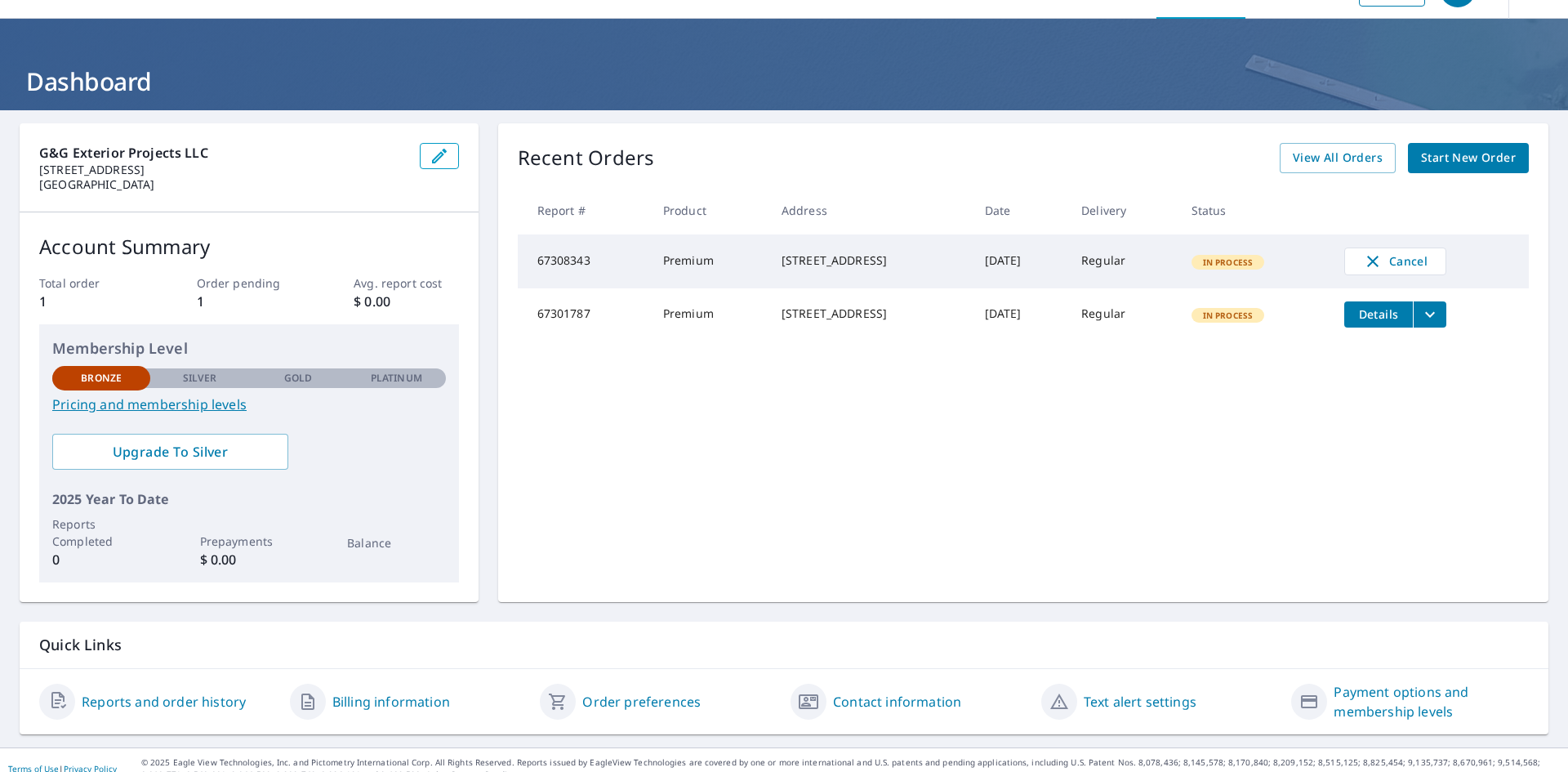
scroll to position [58, 0]
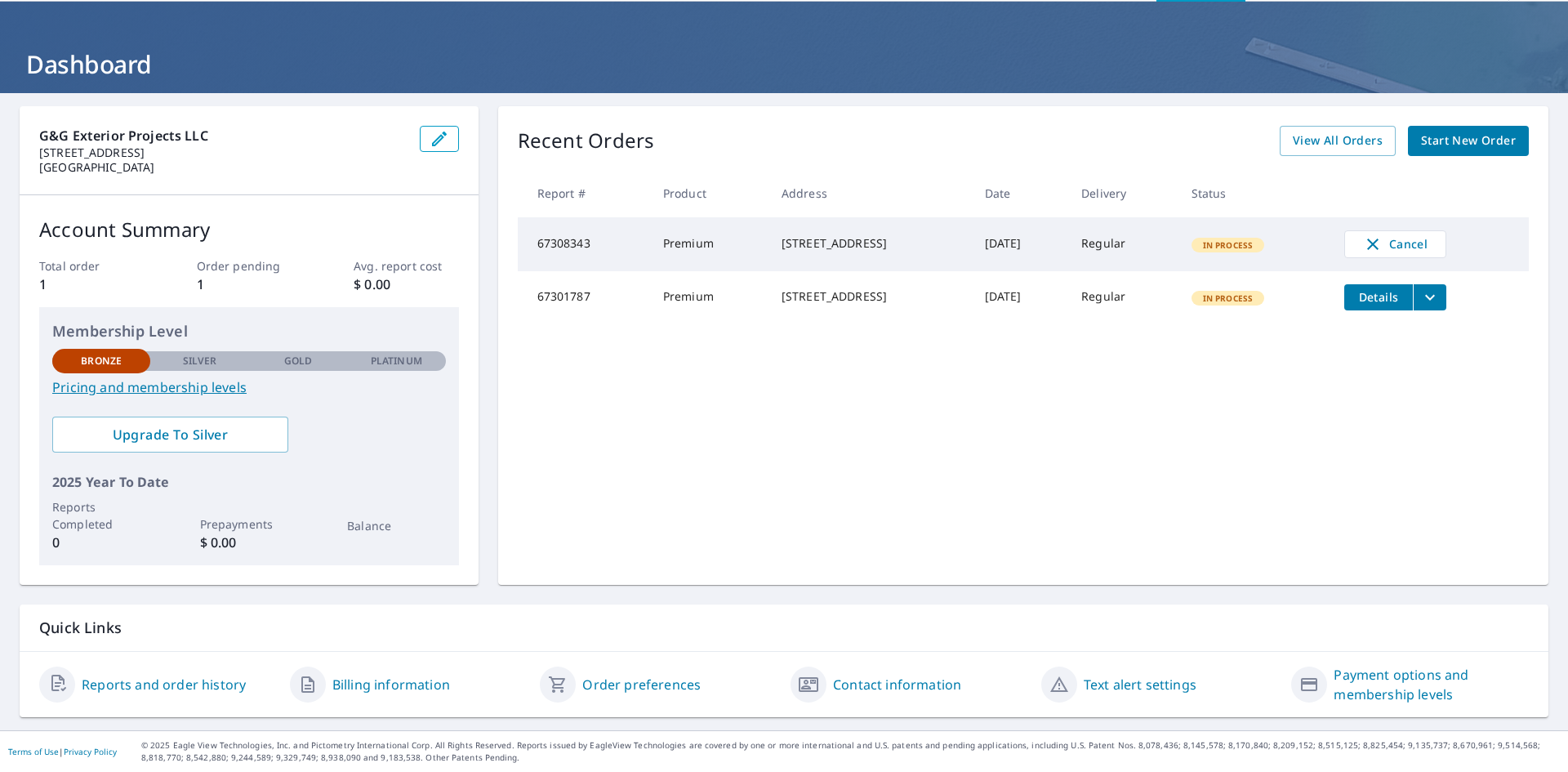
click at [1350, 689] on link "Payment options and membership levels" at bounding box center [1431, 685] width 195 height 39
